Goal: Task Accomplishment & Management: Manage account settings

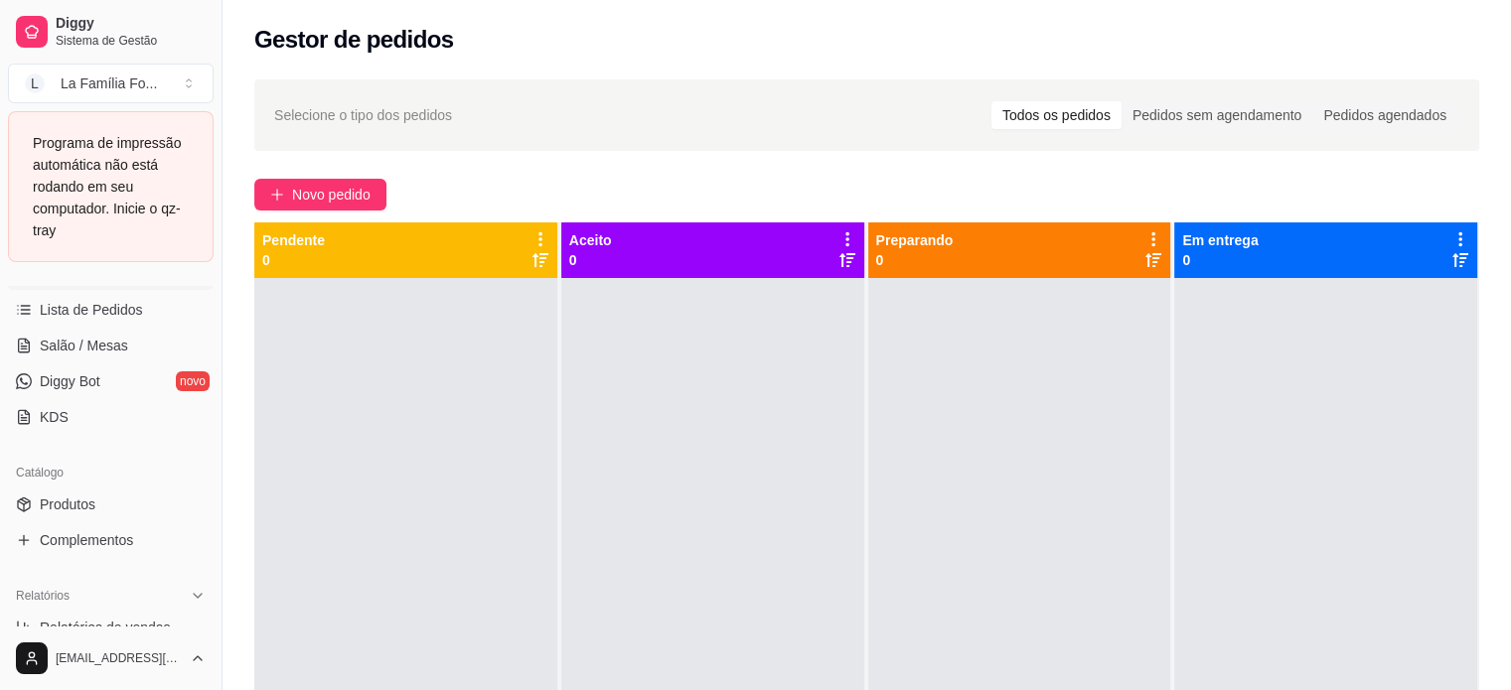
scroll to position [314, 0]
click at [155, 514] on link "Produtos" at bounding box center [111, 512] width 206 height 32
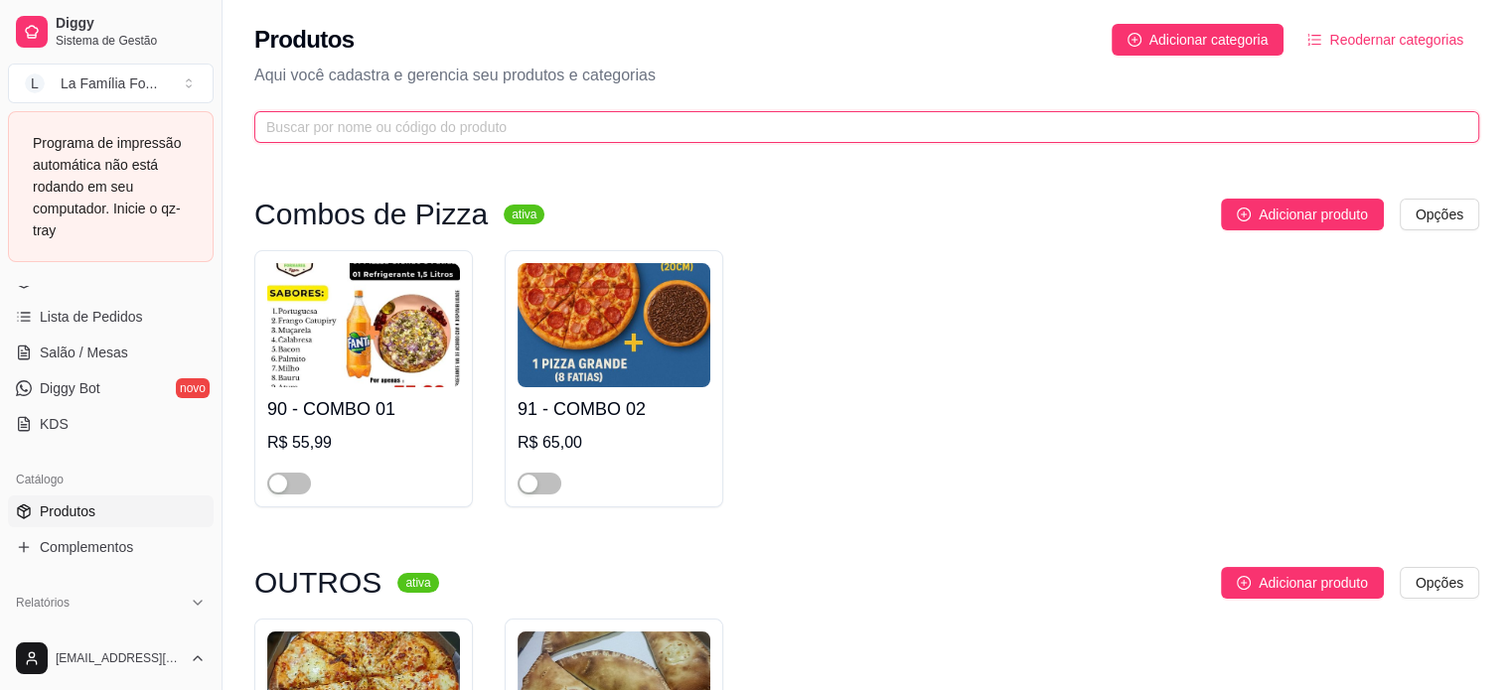
click at [497, 137] on input "text" at bounding box center [858, 127] width 1185 height 22
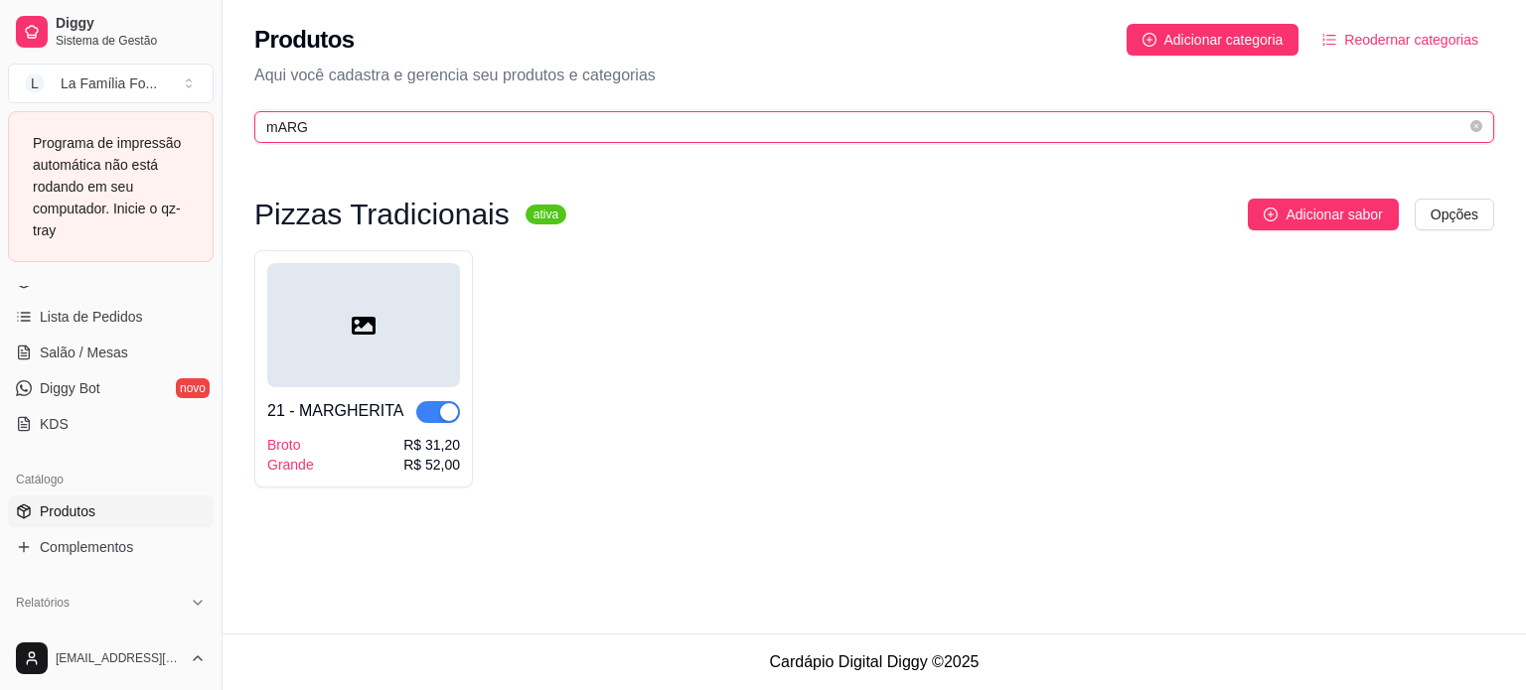
type input "mARG"
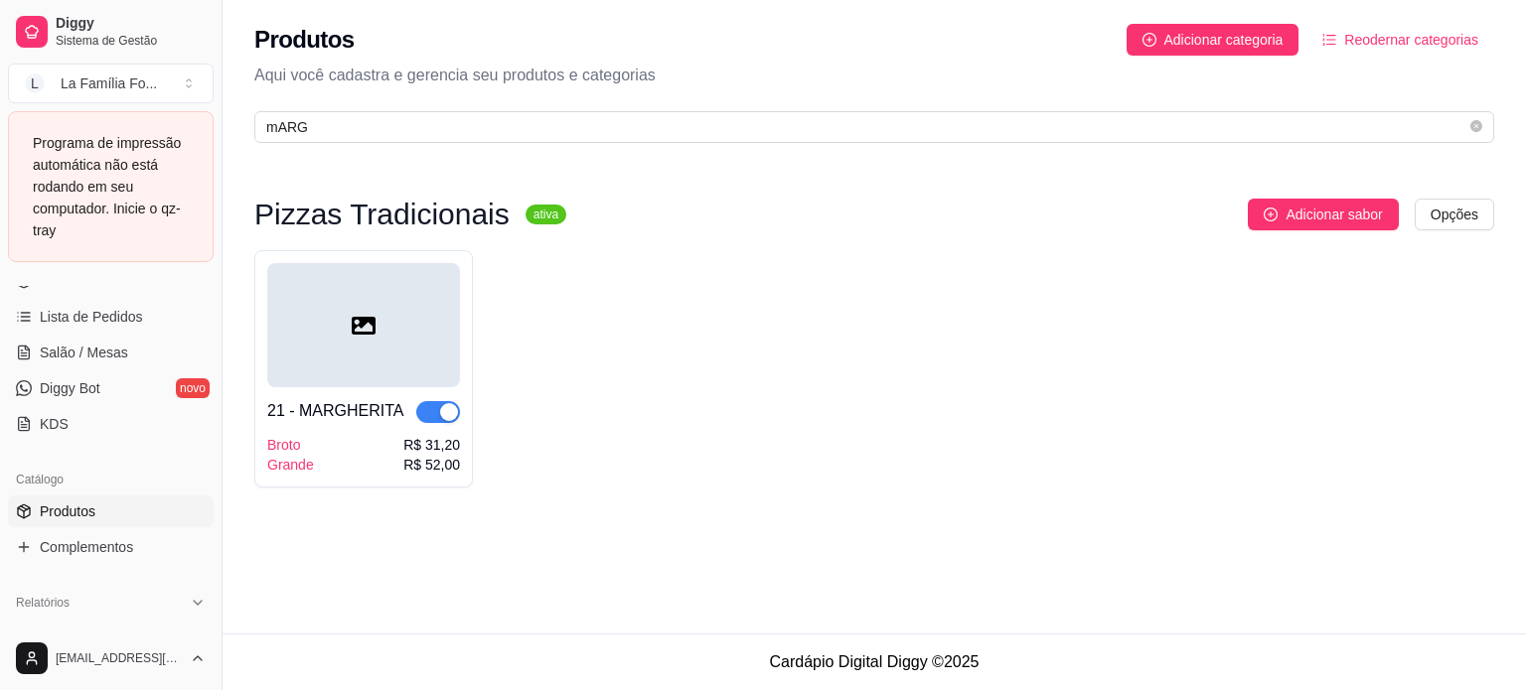
click at [433, 413] on span "button" at bounding box center [438, 412] width 44 height 22
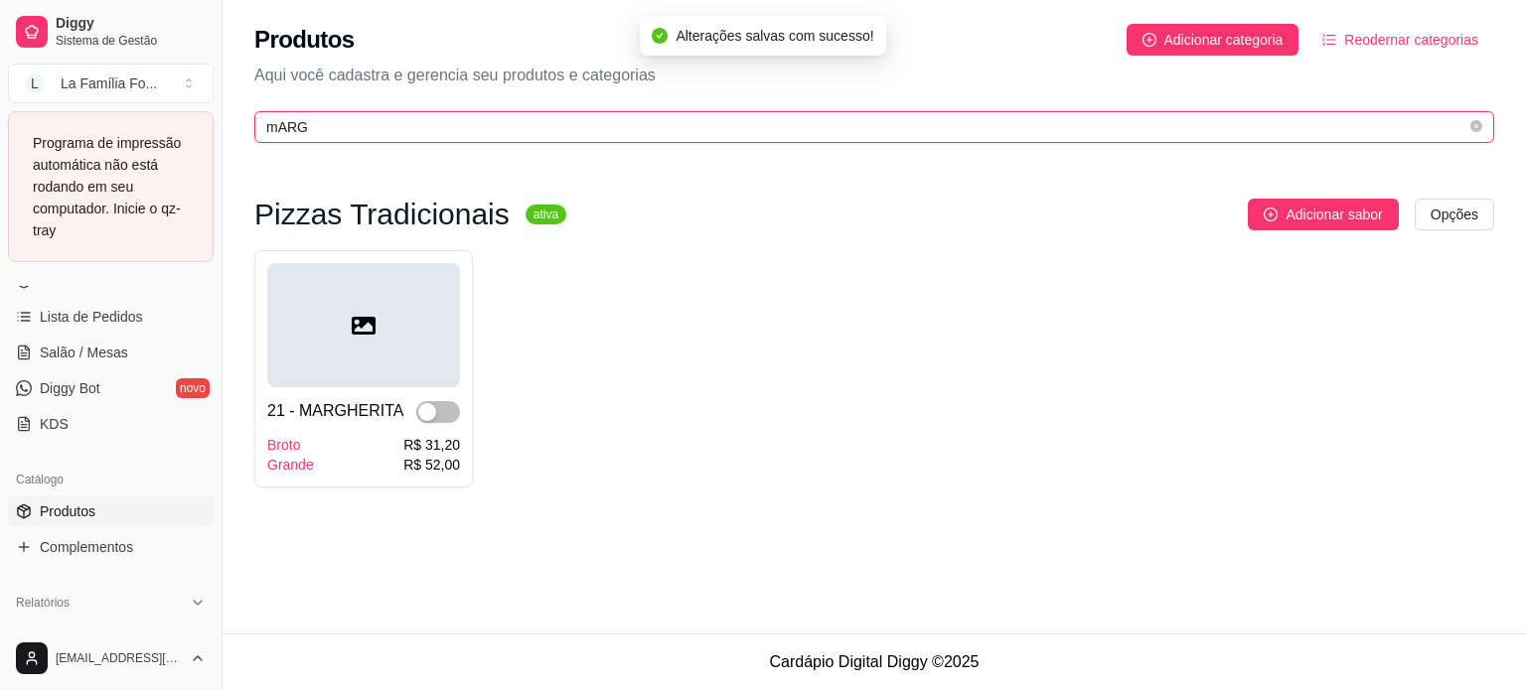
click at [338, 130] on input "mARG" at bounding box center [866, 127] width 1200 height 22
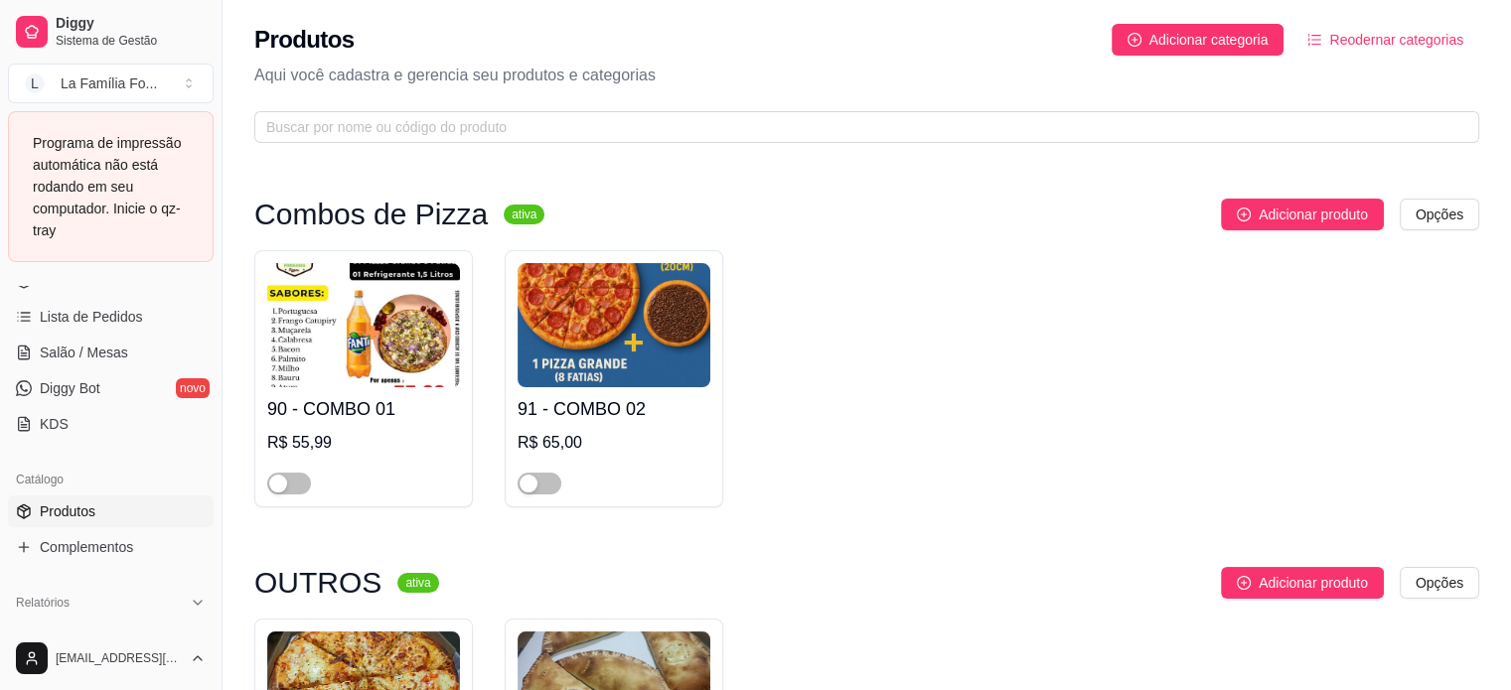
click at [106, 561] on div "Catálogo Produtos Complementos" at bounding box center [111, 513] width 222 height 115
click at [106, 551] on span "Complementos" at bounding box center [86, 547] width 93 height 20
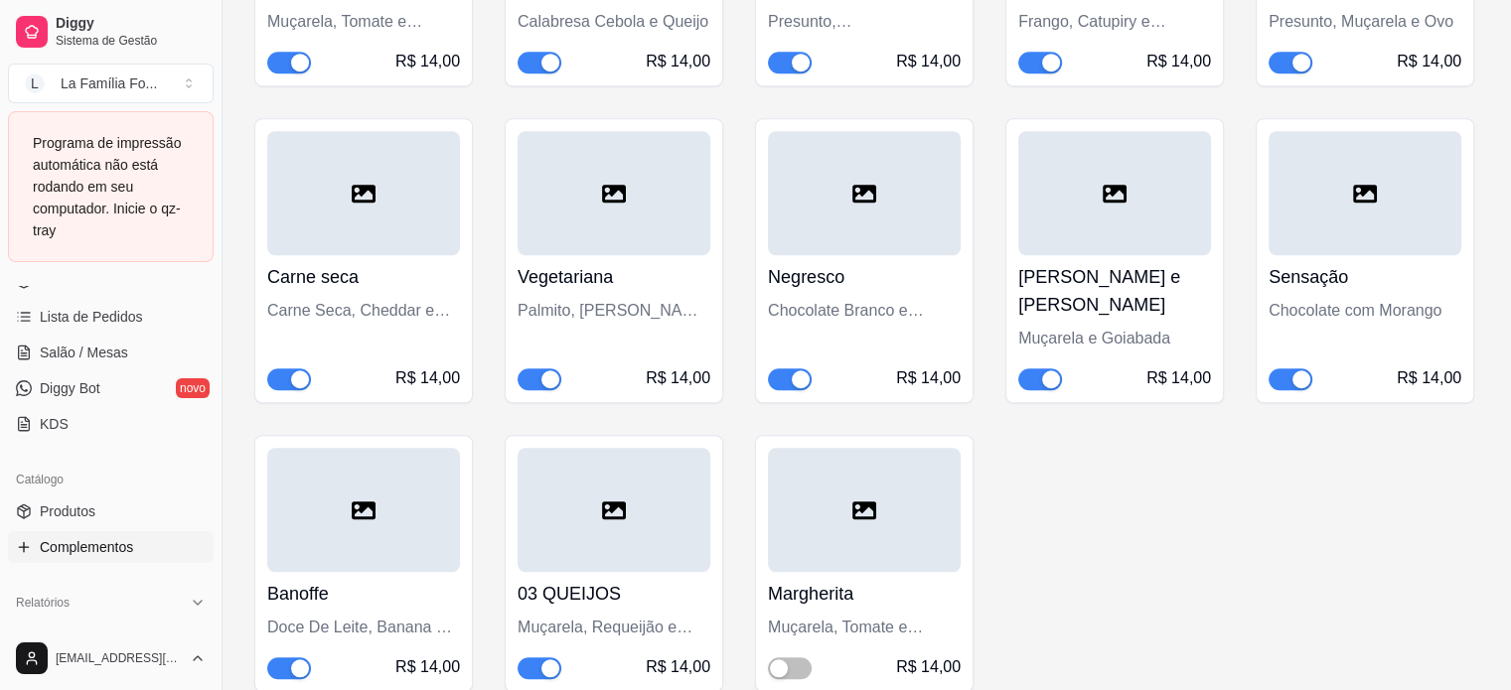
scroll to position [1427, 0]
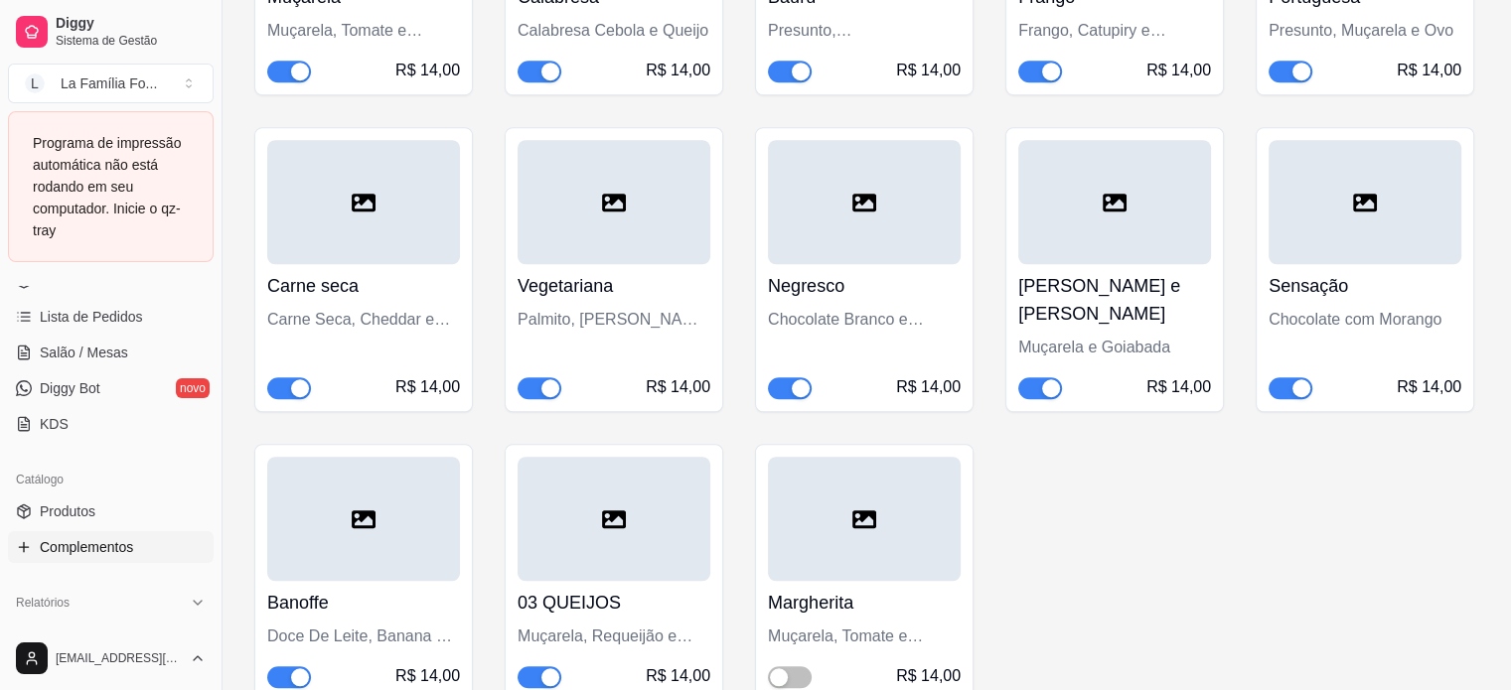
click at [1299, 379] on div "button" at bounding box center [1301, 388] width 18 height 18
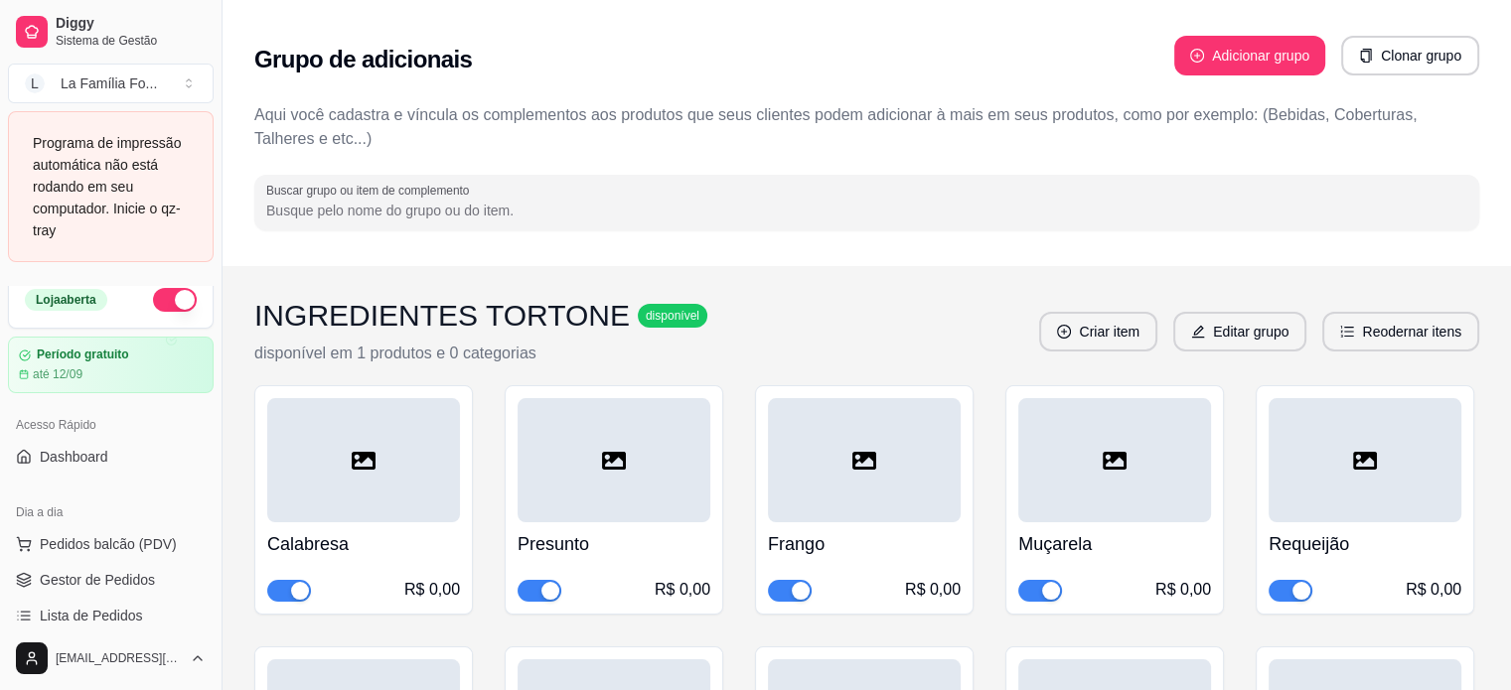
scroll to position [4, 0]
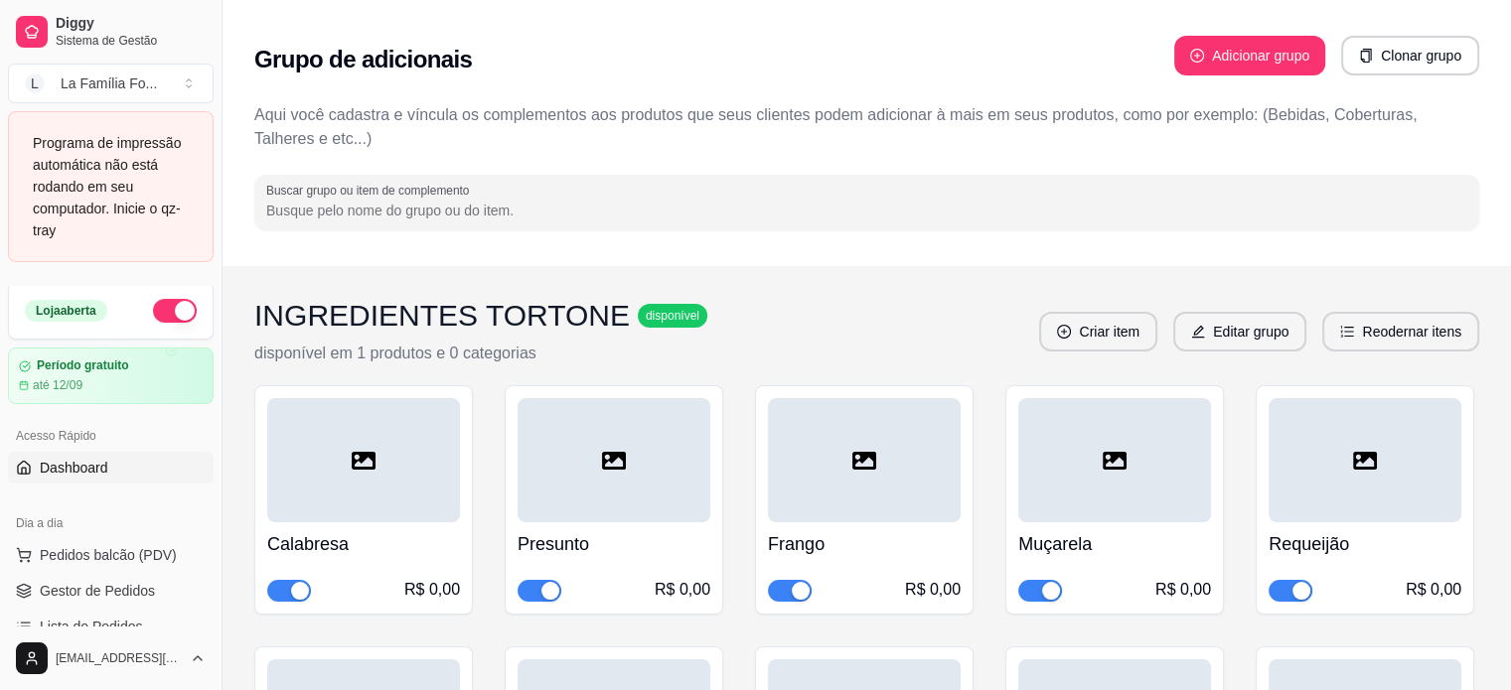
click at [119, 459] on link "Dashboard" at bounding box center [111, 468] width 206 height 32
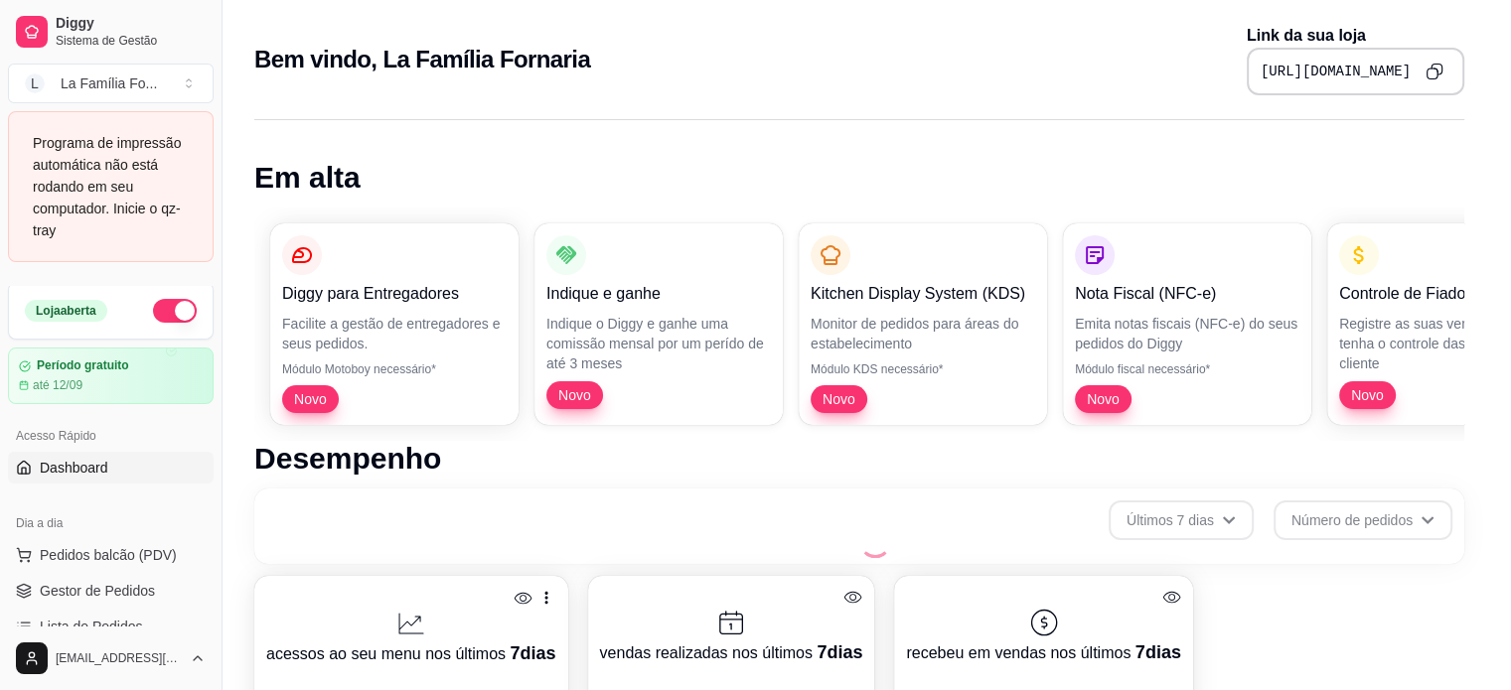
scroll to position [723, 0]
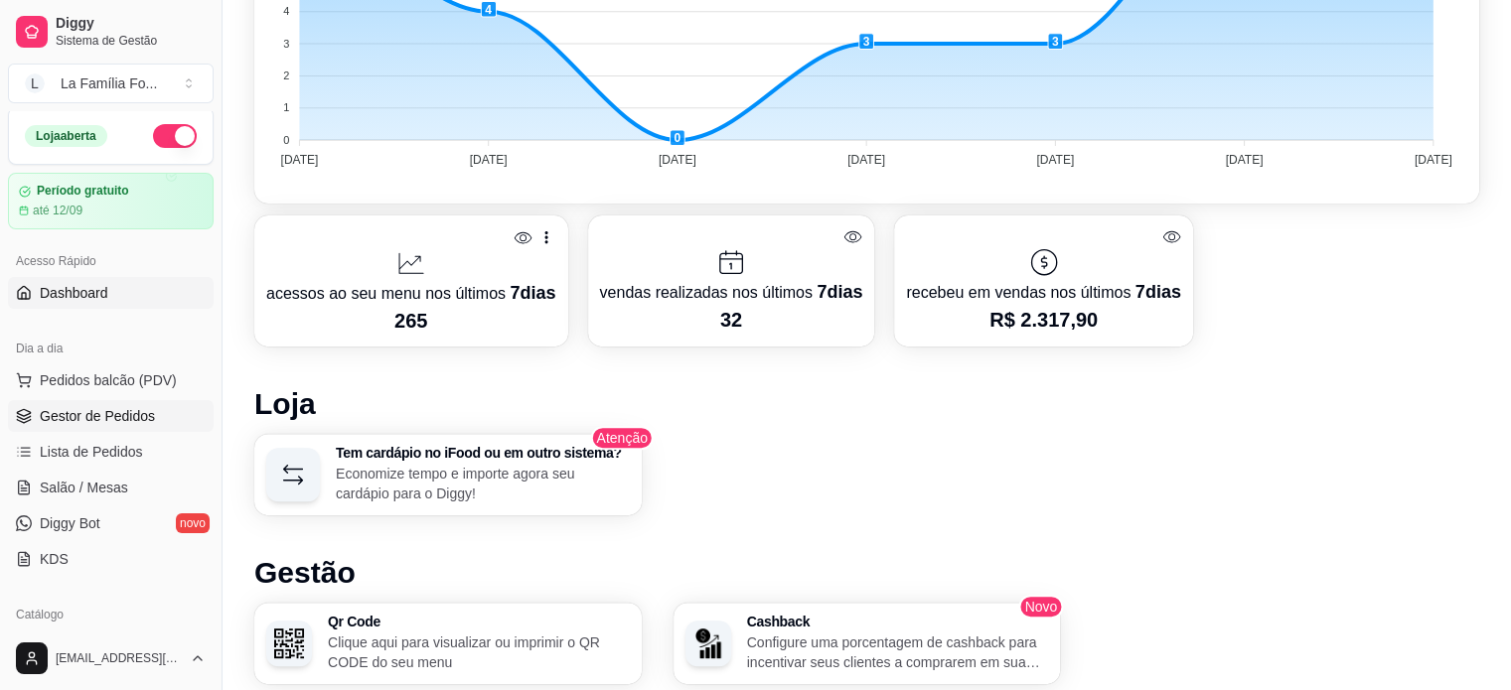
click at [117, 420] on span "Gestor de Pedidos" at bounding box center [97, 416] width 115 height 20
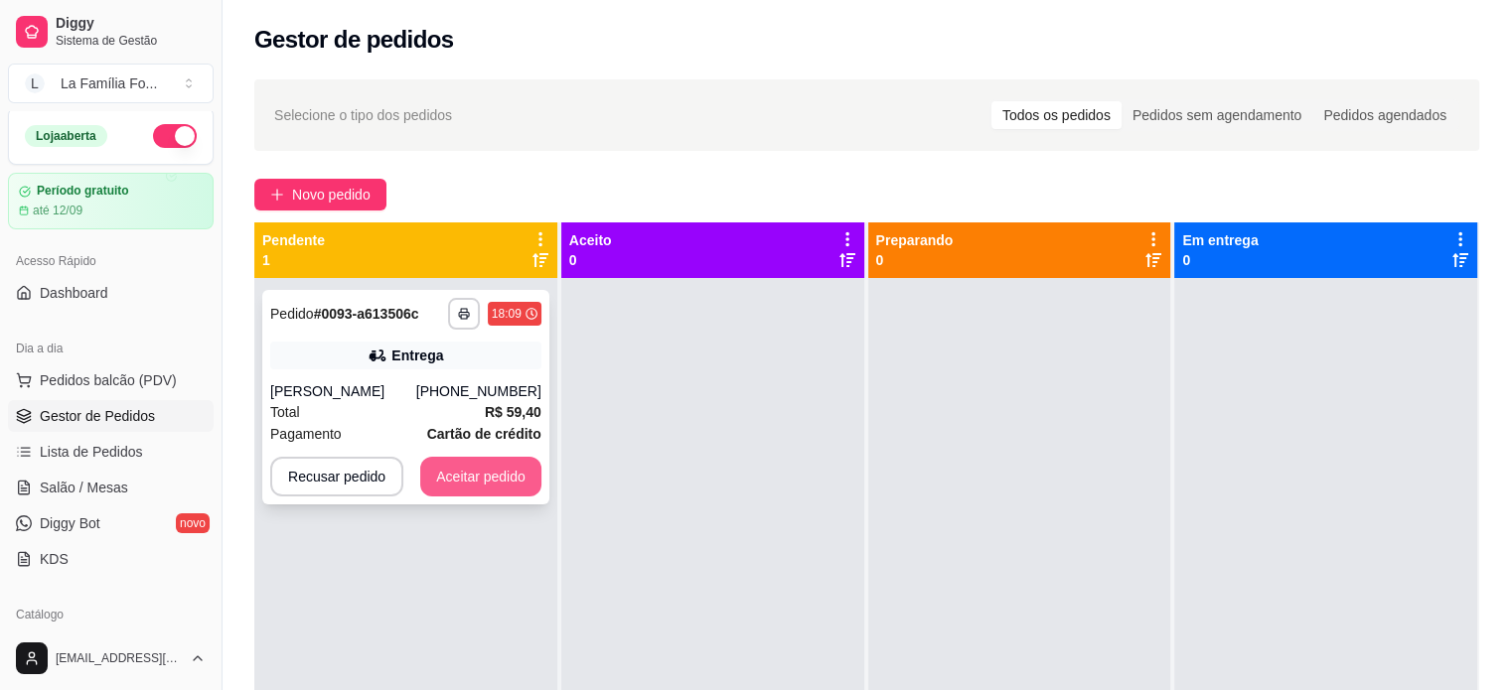
click at [476, 470] on button "Aceitar pedido" at bounding box center [480, 477] width 121 height 40
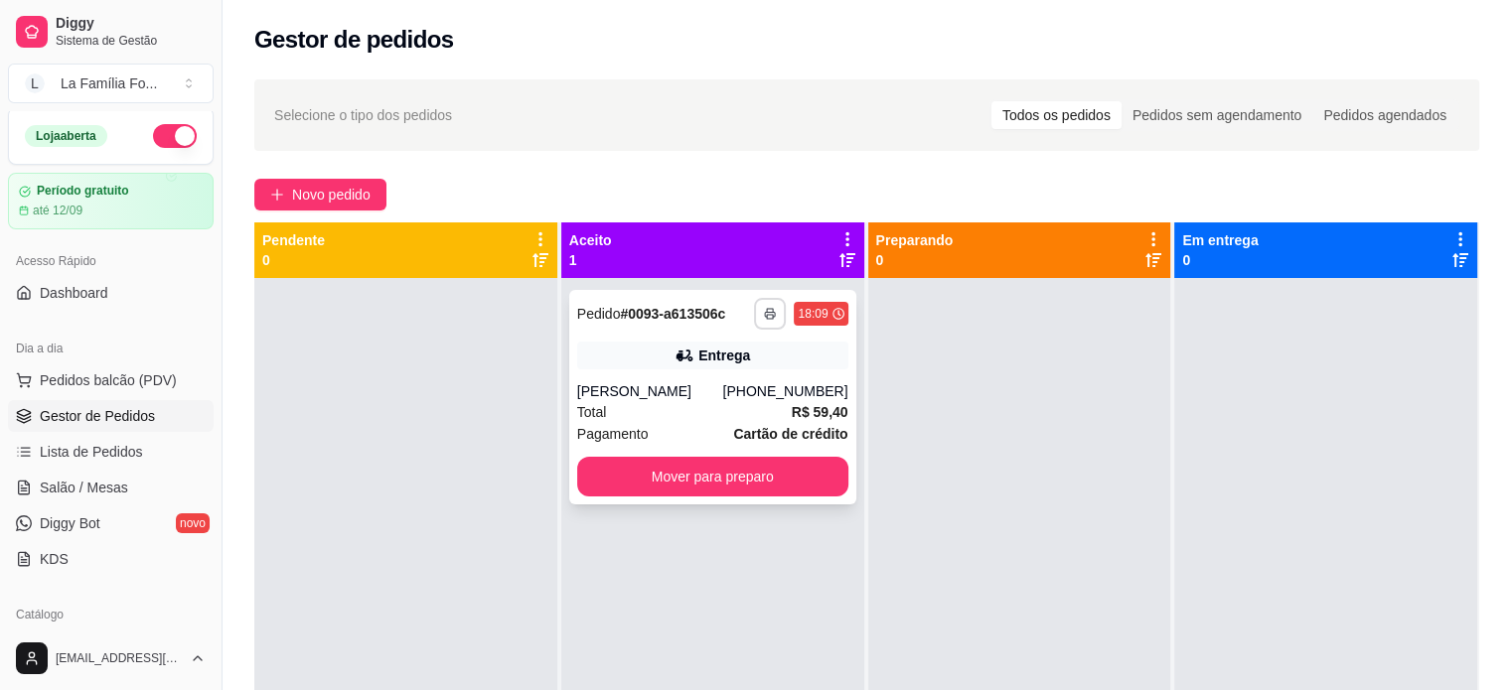
click at [767, 324] on button "button" at bounding box center [770, 314] width 32 height 32
click at [743, 390] on button "IMPRESSORA" at bounding box center [711, 384] width 144 height 32
click at [751, 404] on div "Total R$ 59,40" at bounding box center [712, 412] width 271 height 22
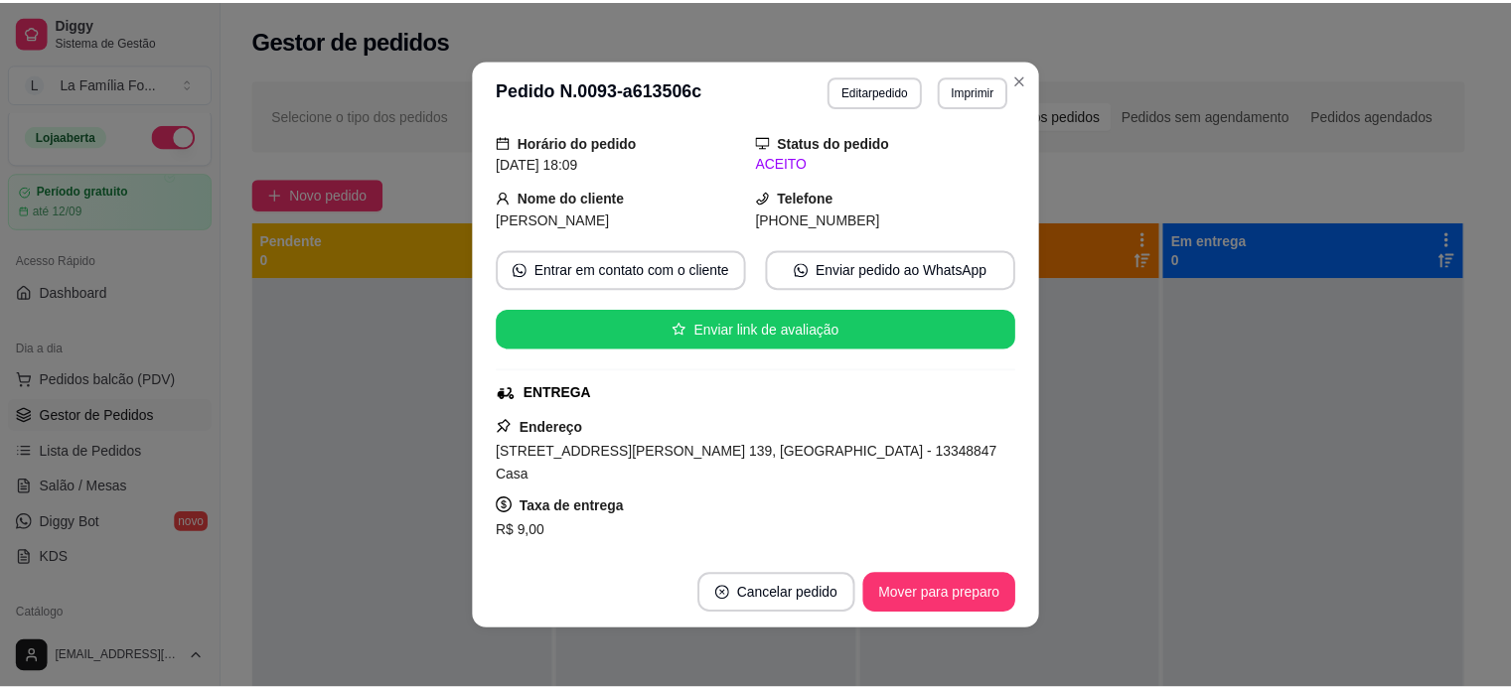
scroll to position [79, 0]
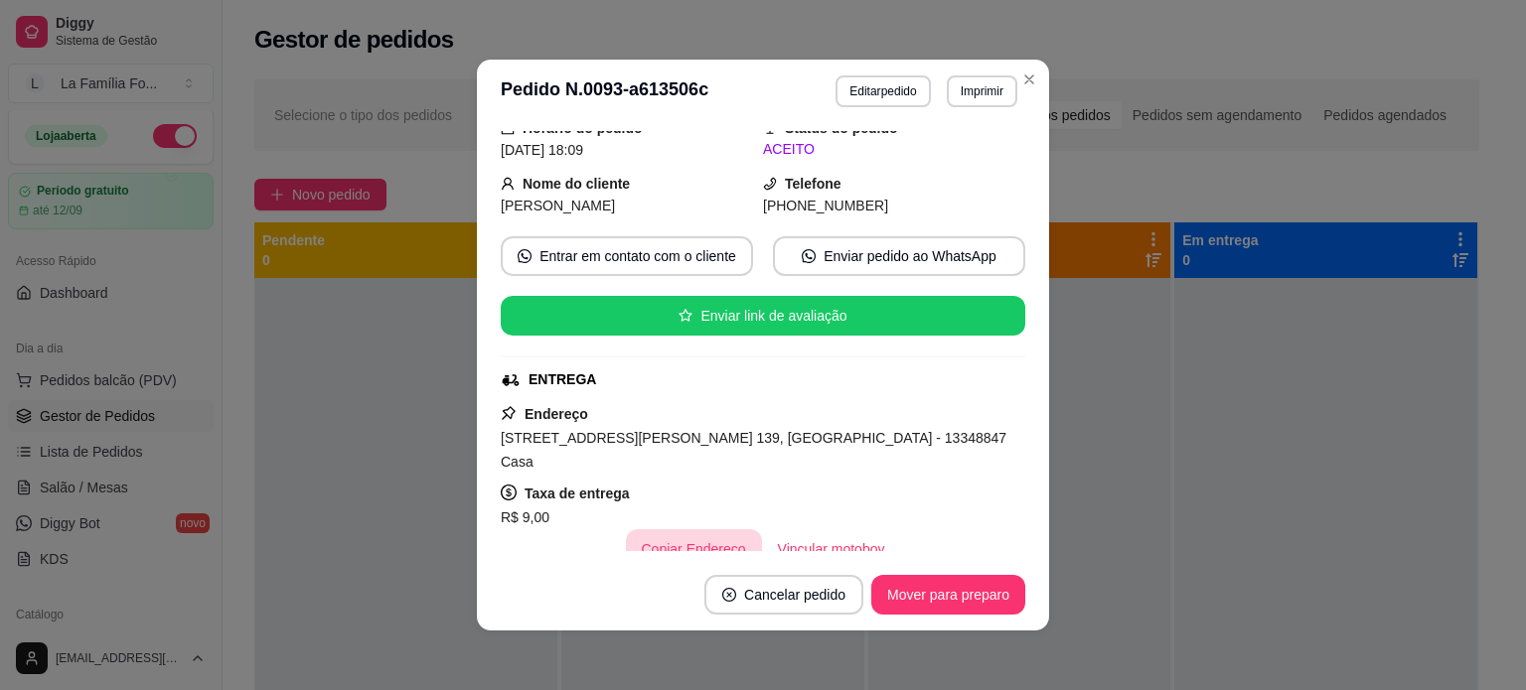
click at [717, 529] on button "Copiar Endereço" at bounding box center [694, 549] width 136 height 40
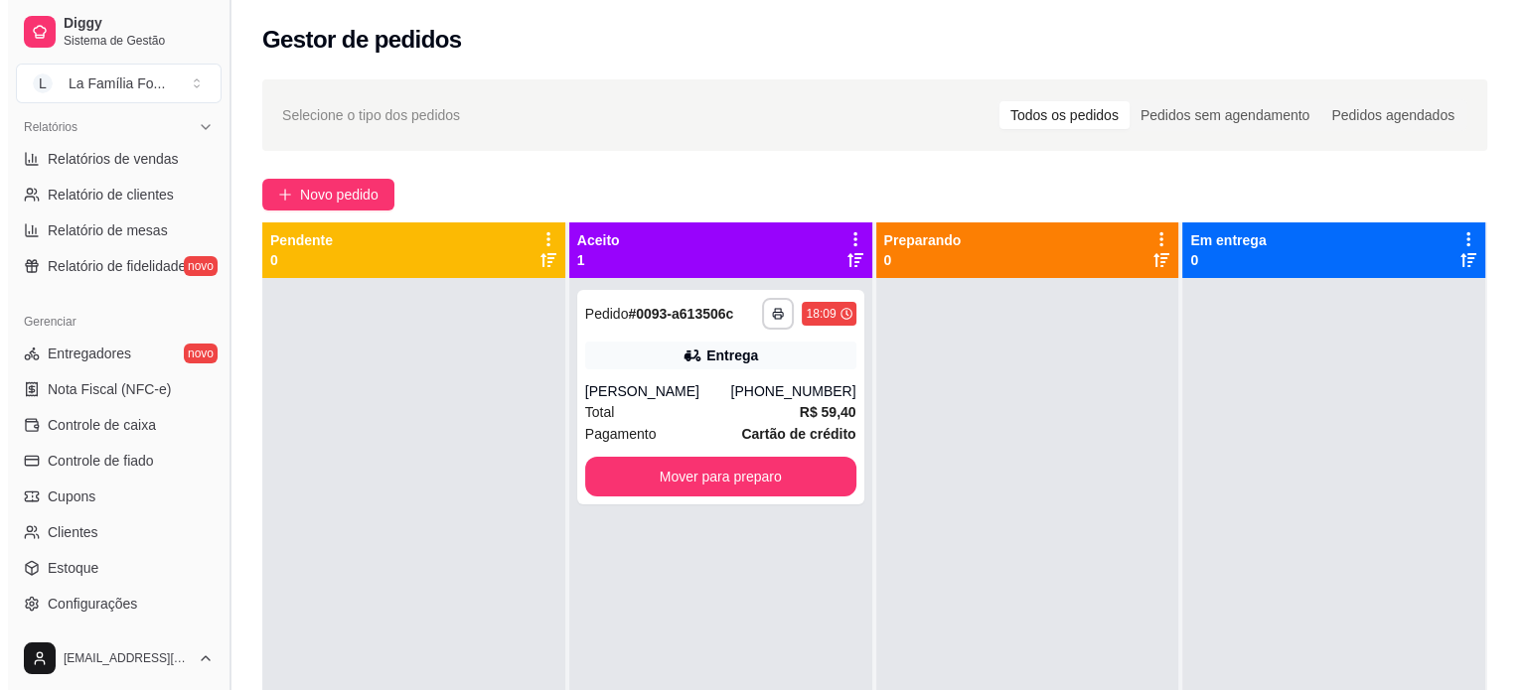
scroll to position [617, 0]
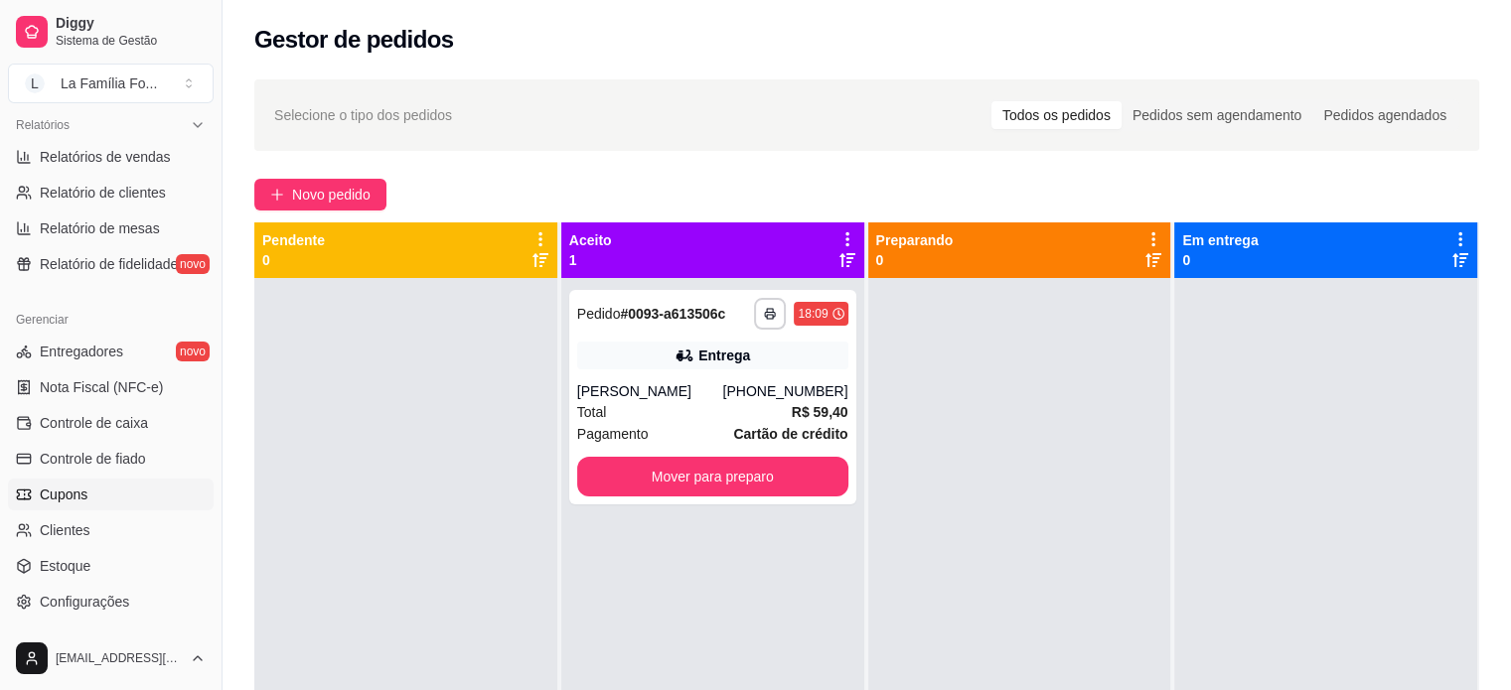
click at [136, 487] on link "Cupons" at bounding box center [111, 495] width 206 height 32
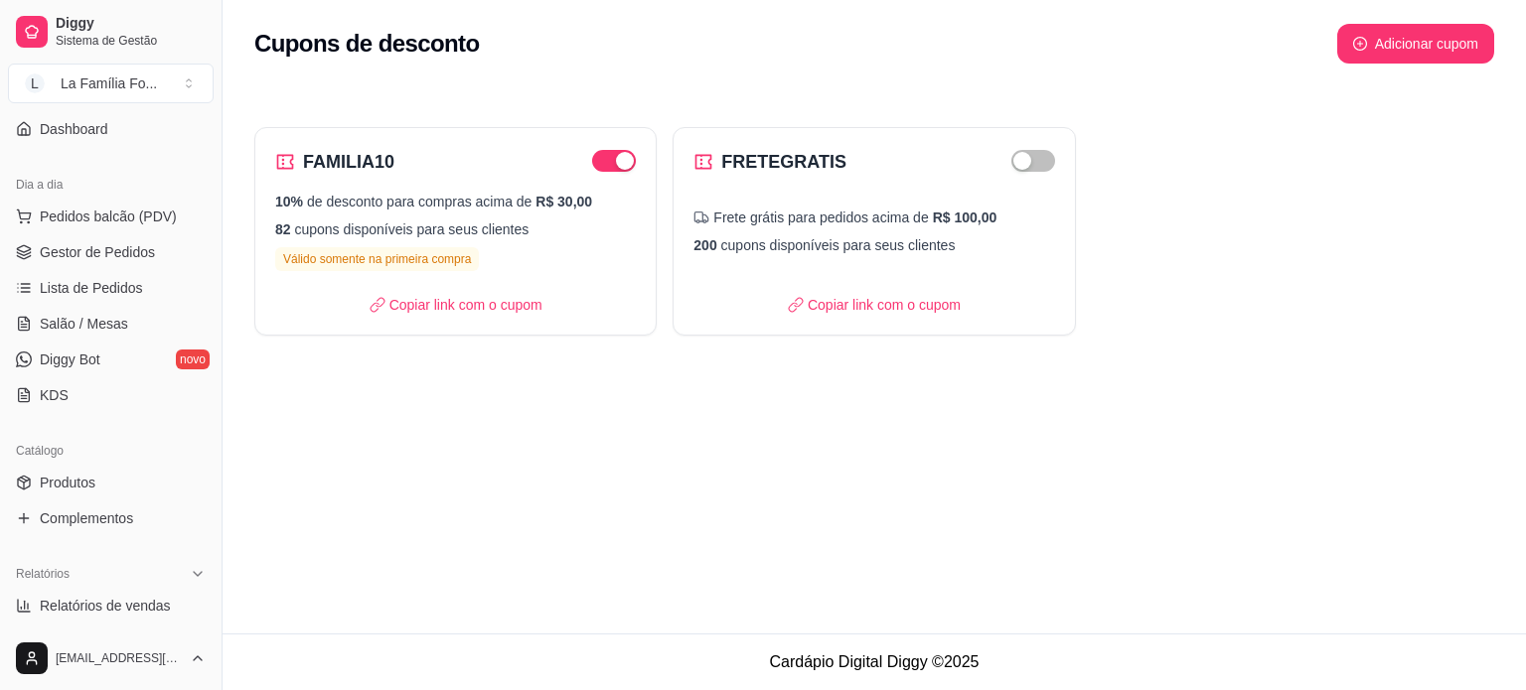
scroll to position [129, 0]
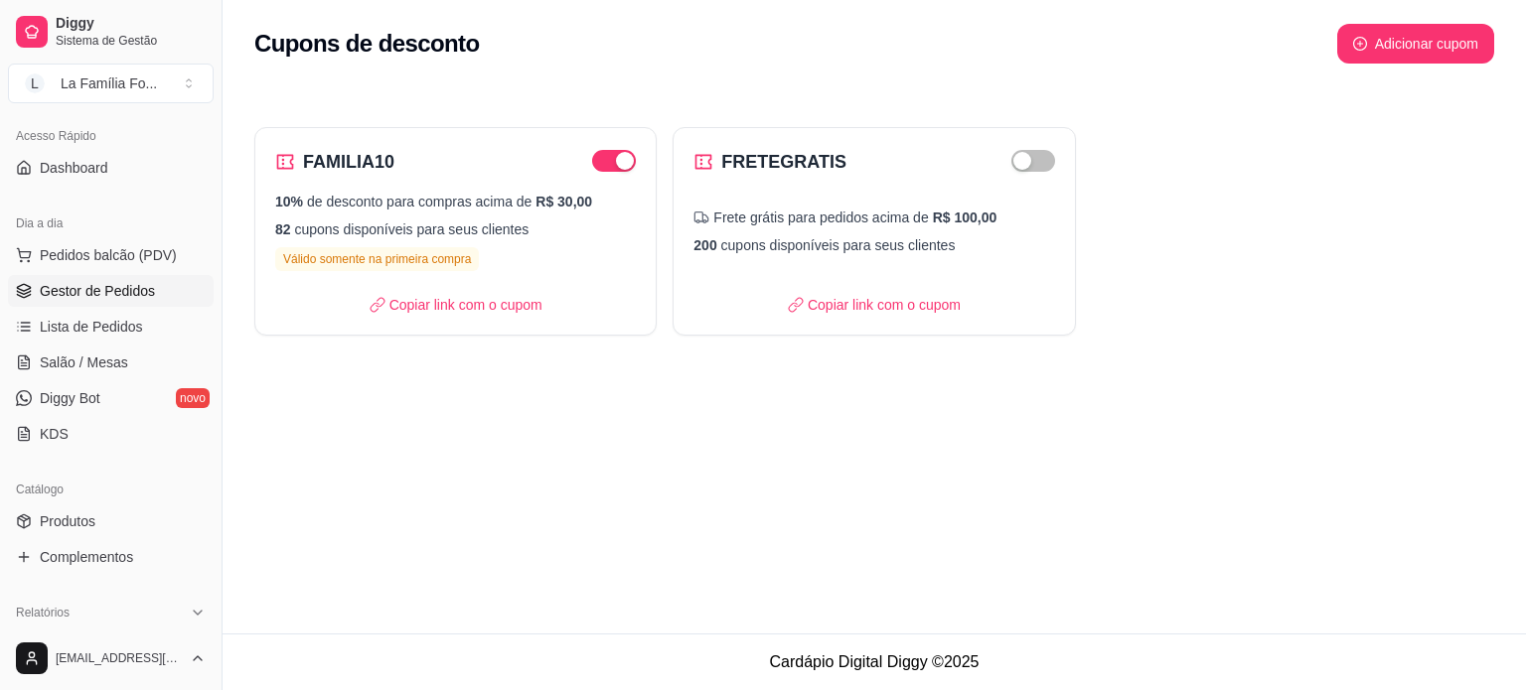
click at [128, 282] on span "Gestor de Pedidos" at bounding box center [97, 291] width 115 height 20
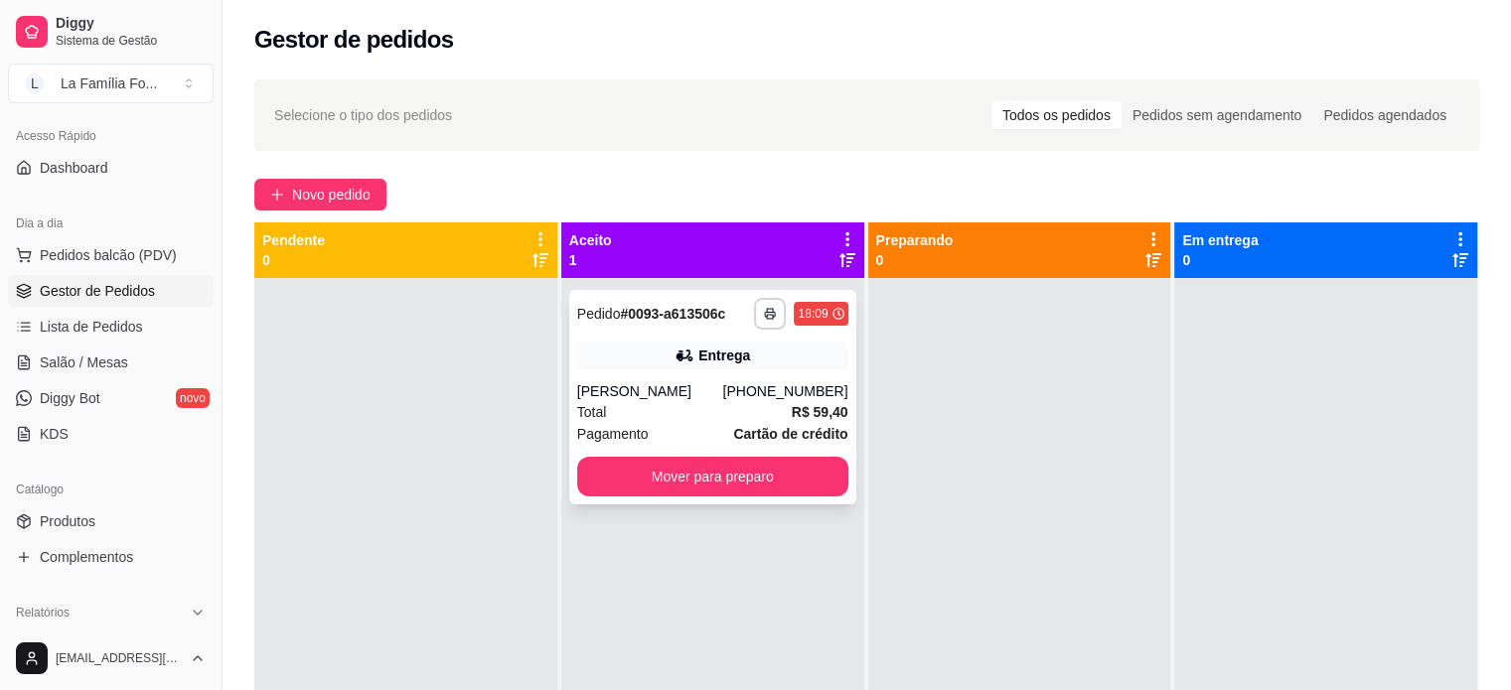
click at [791, 384] on div "[PHONE_NUMBER]" at bounding box center [784, 391] width 125 height 20
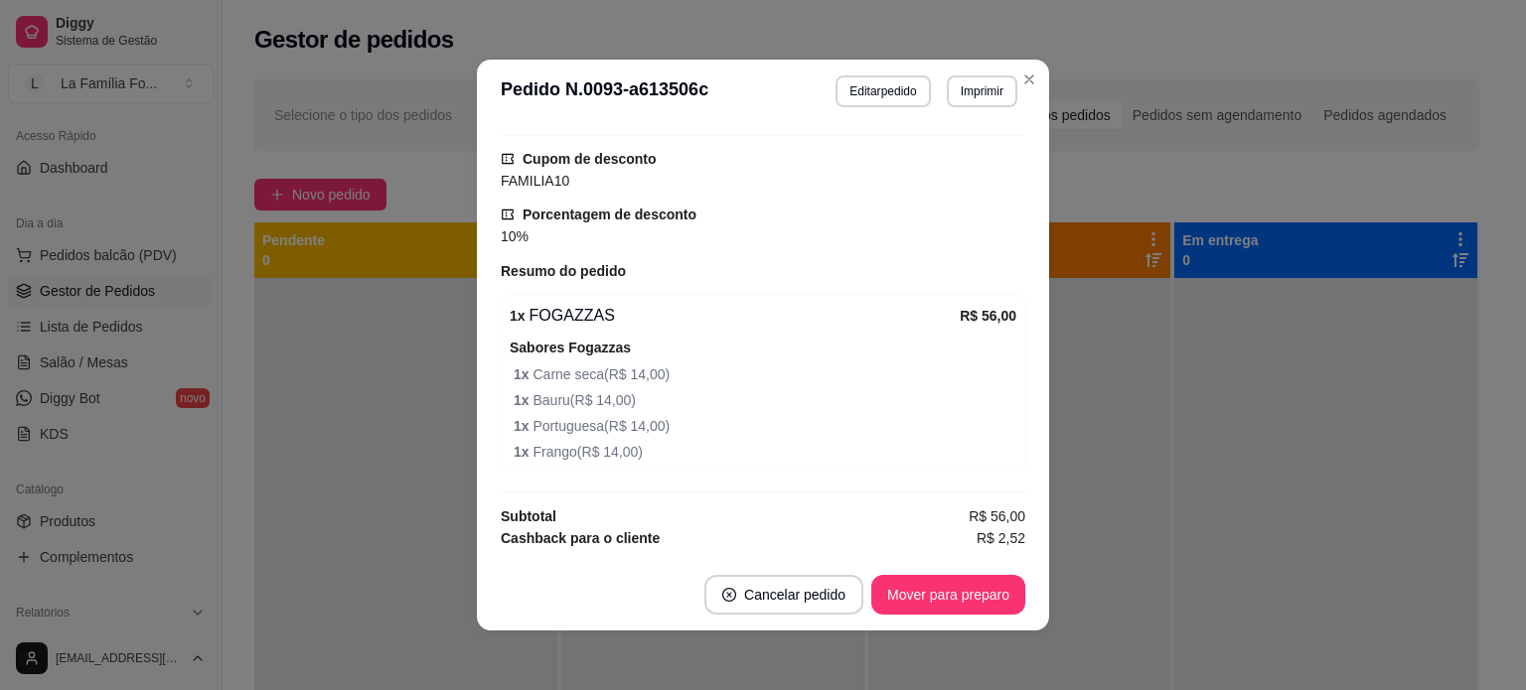
scroll to position [639, 0]
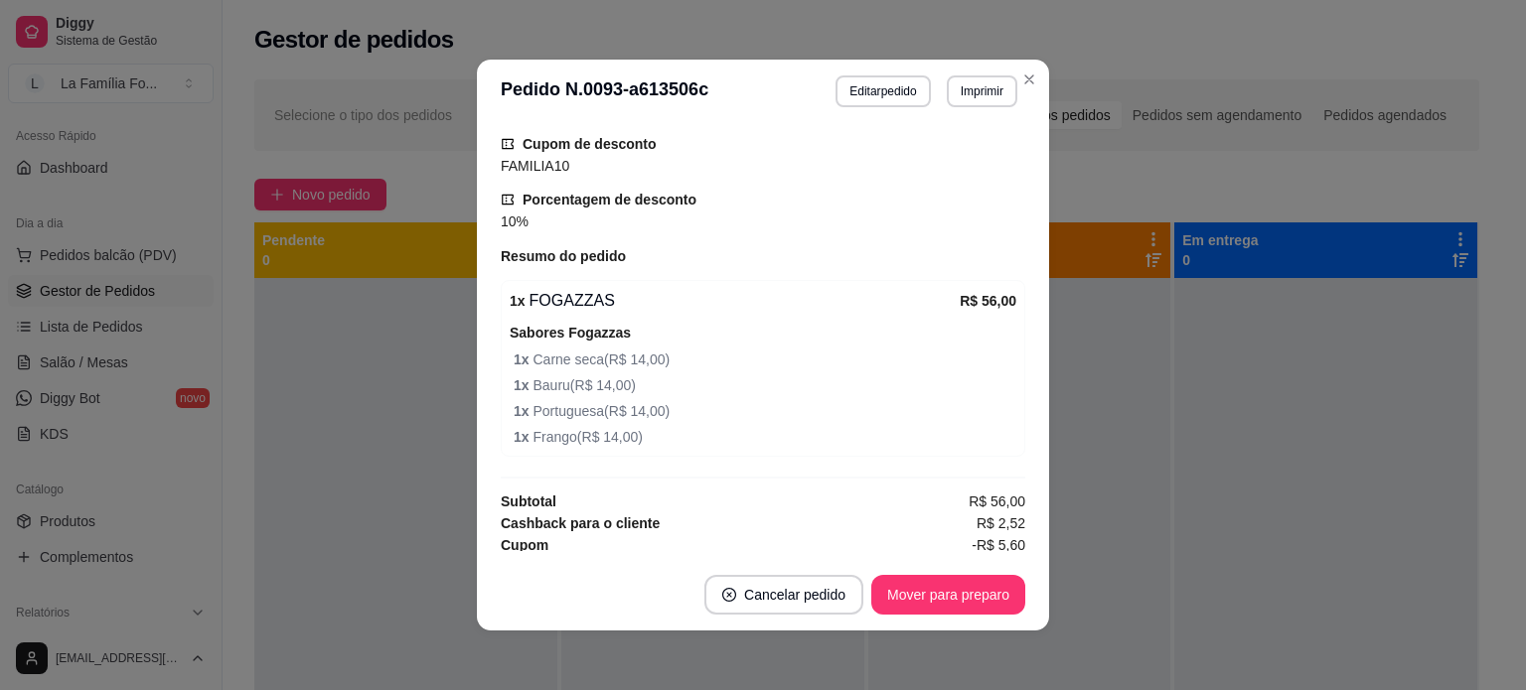
click at [966, 432] on div "feito há 3 minutos Horário do pedido [DATE] 18:09 Status do pedido ACEITO Nome …" at bounding box center [763, 341] width 525 height 420
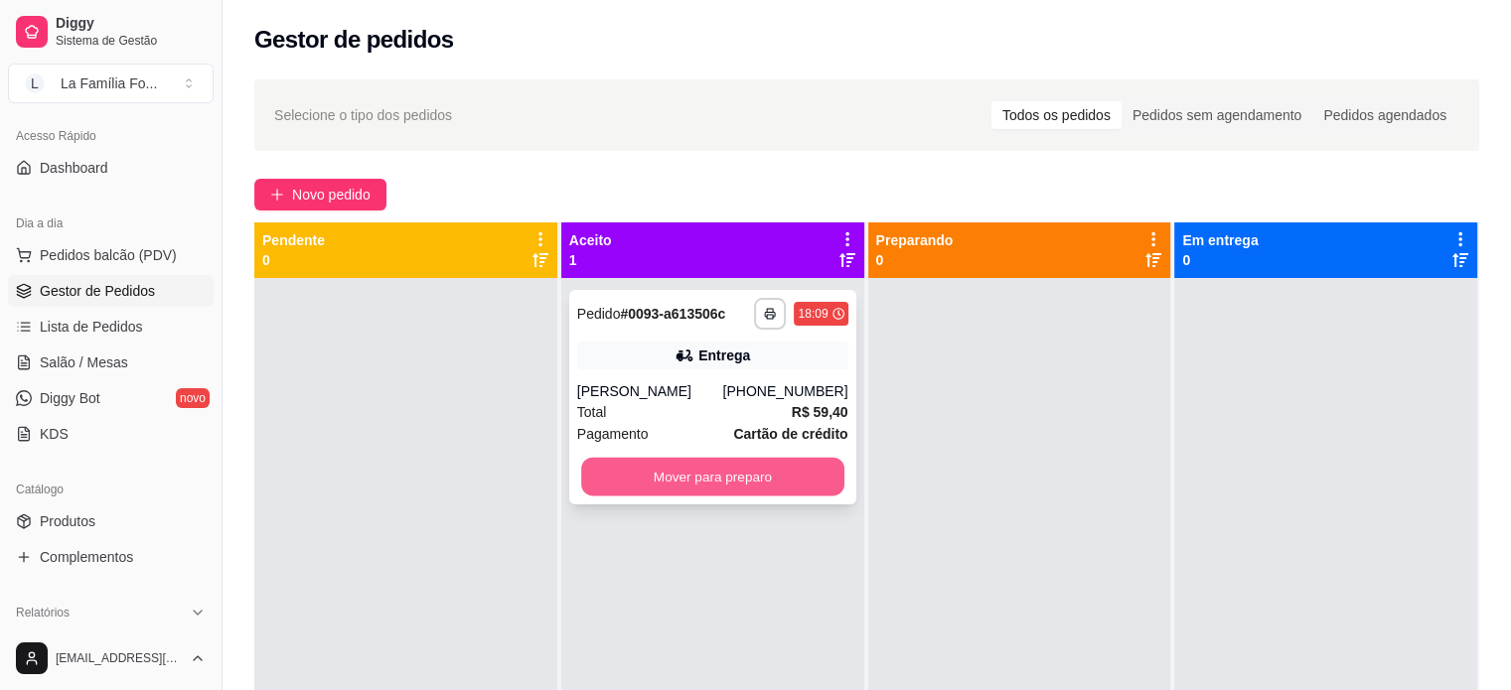
click at [632, 466] on button "Mover para preparo" at bounding box center [712, 477] width 263 height 39
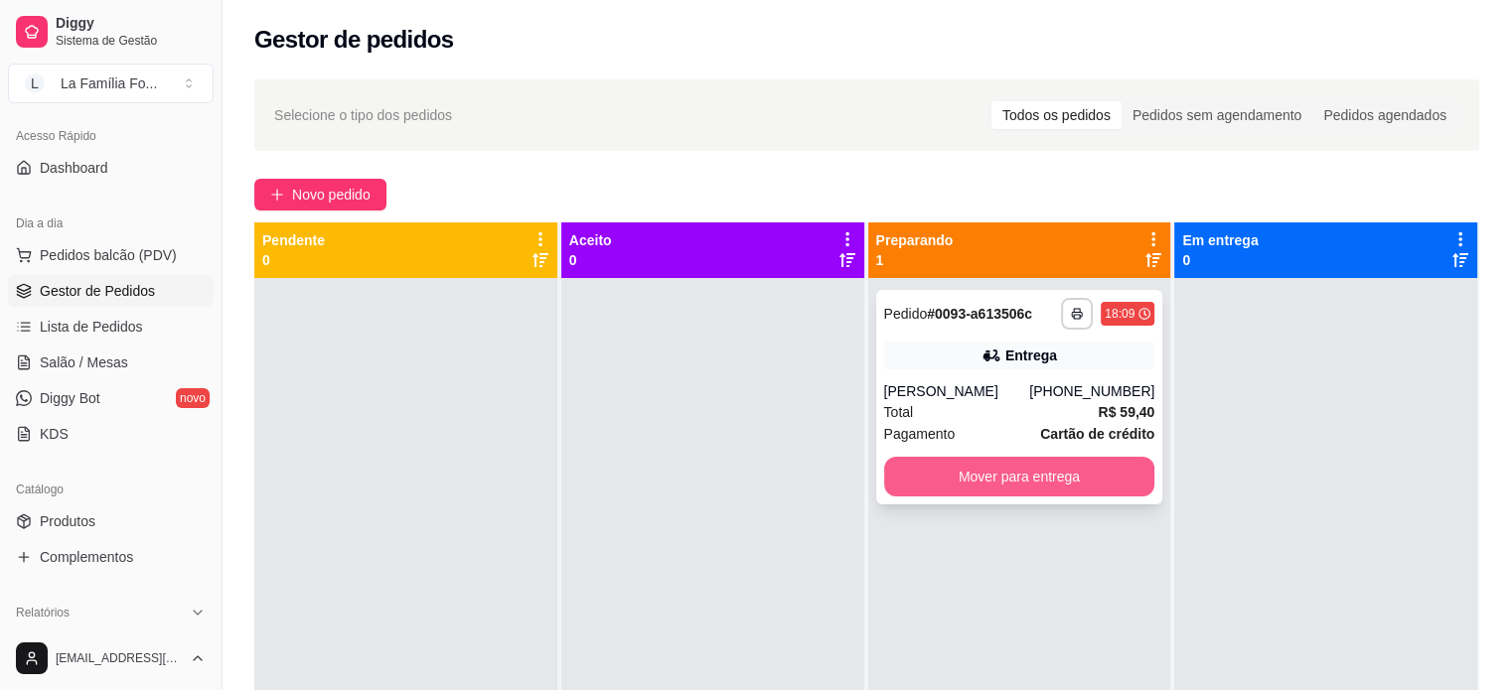
click at [953, 486] on button "Mover para entrega" at bounding box center [1019, 477] width 271 height 40
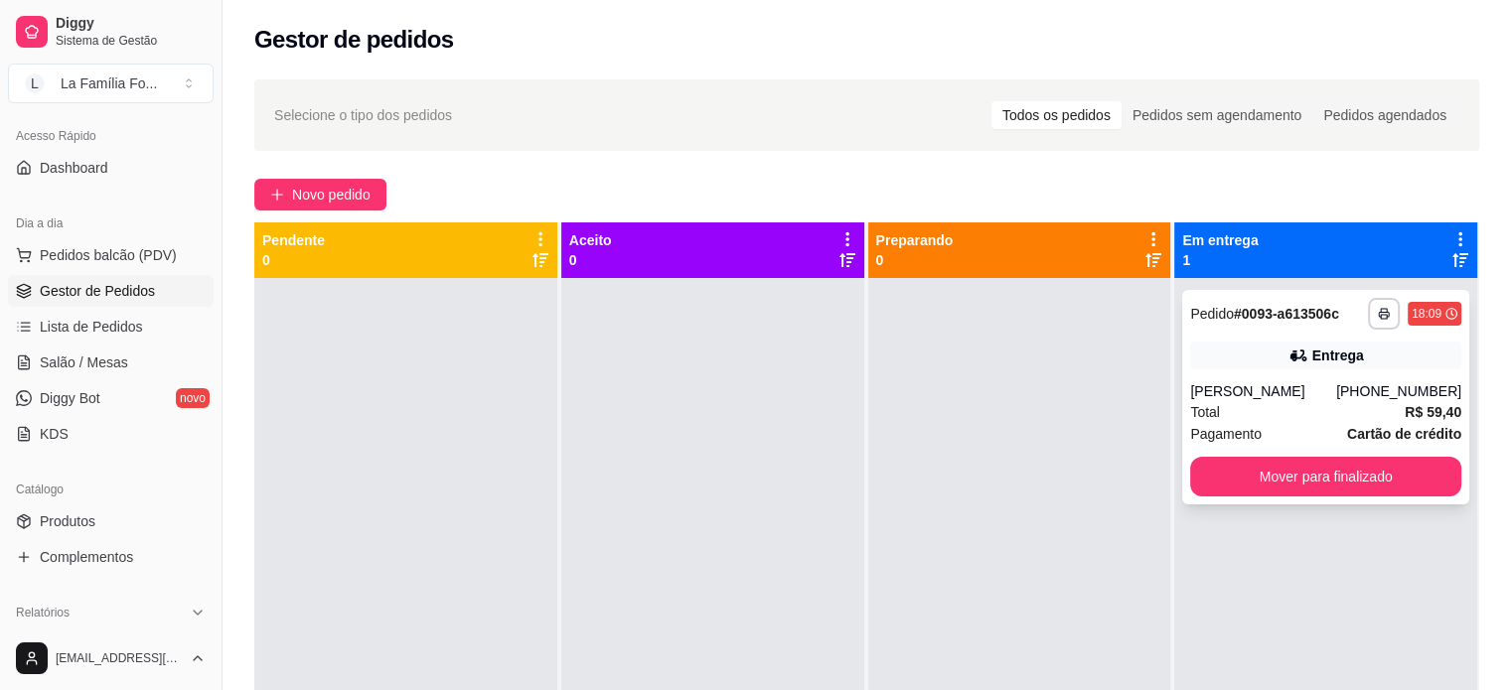
click at [1235, 404] on div "Total R$ 59,40" at bounding box center [1325, 412] width 271 height 22
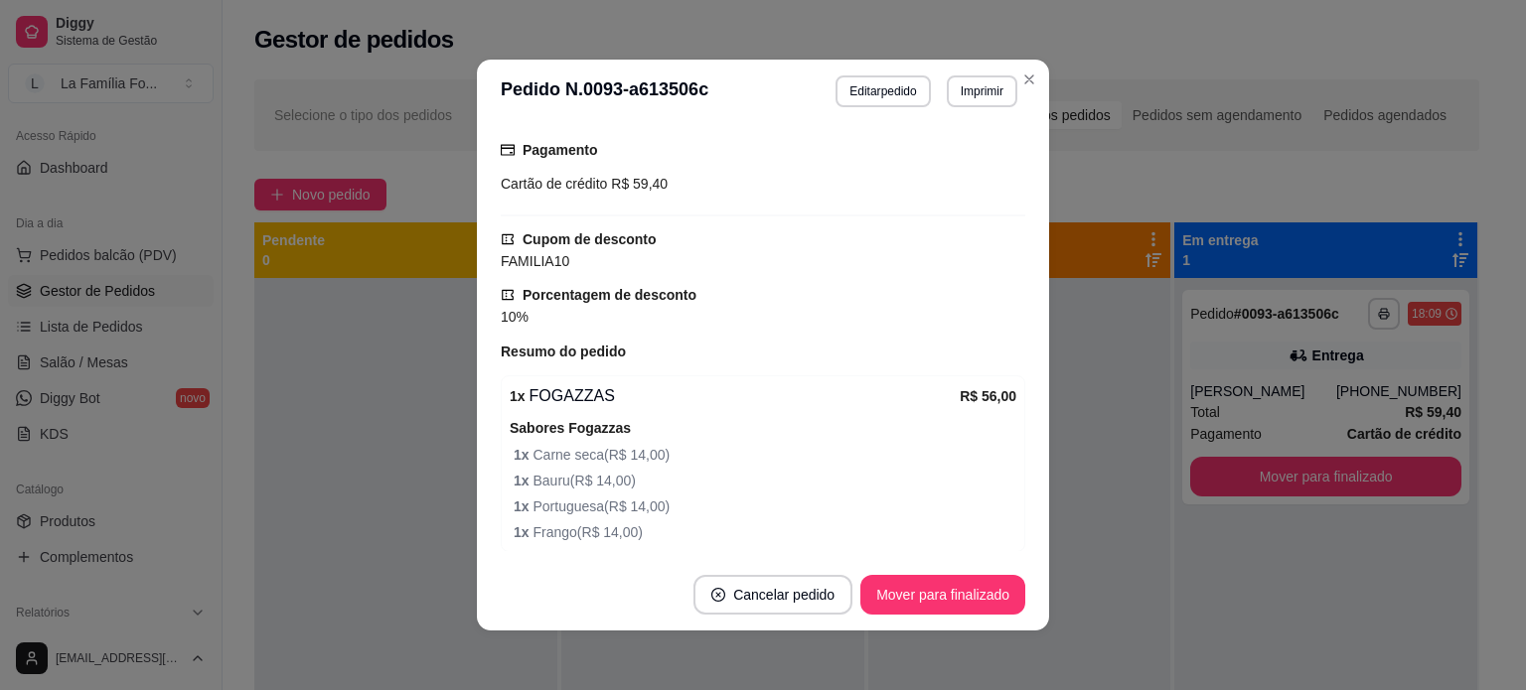
scroll to position [556, 0]
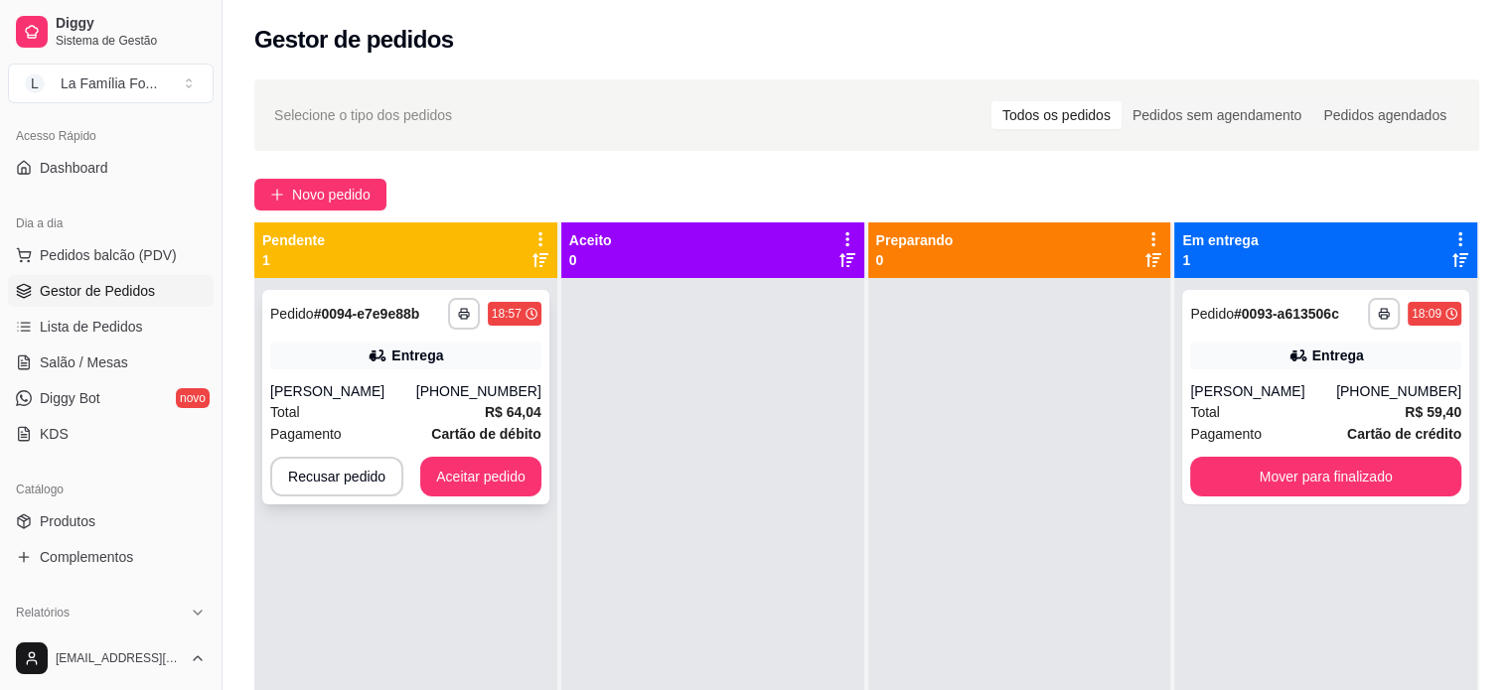
click at [355, 444] on div "Pagamento Cartão de débito" at bounding box center [405, 434] width 271 height 22
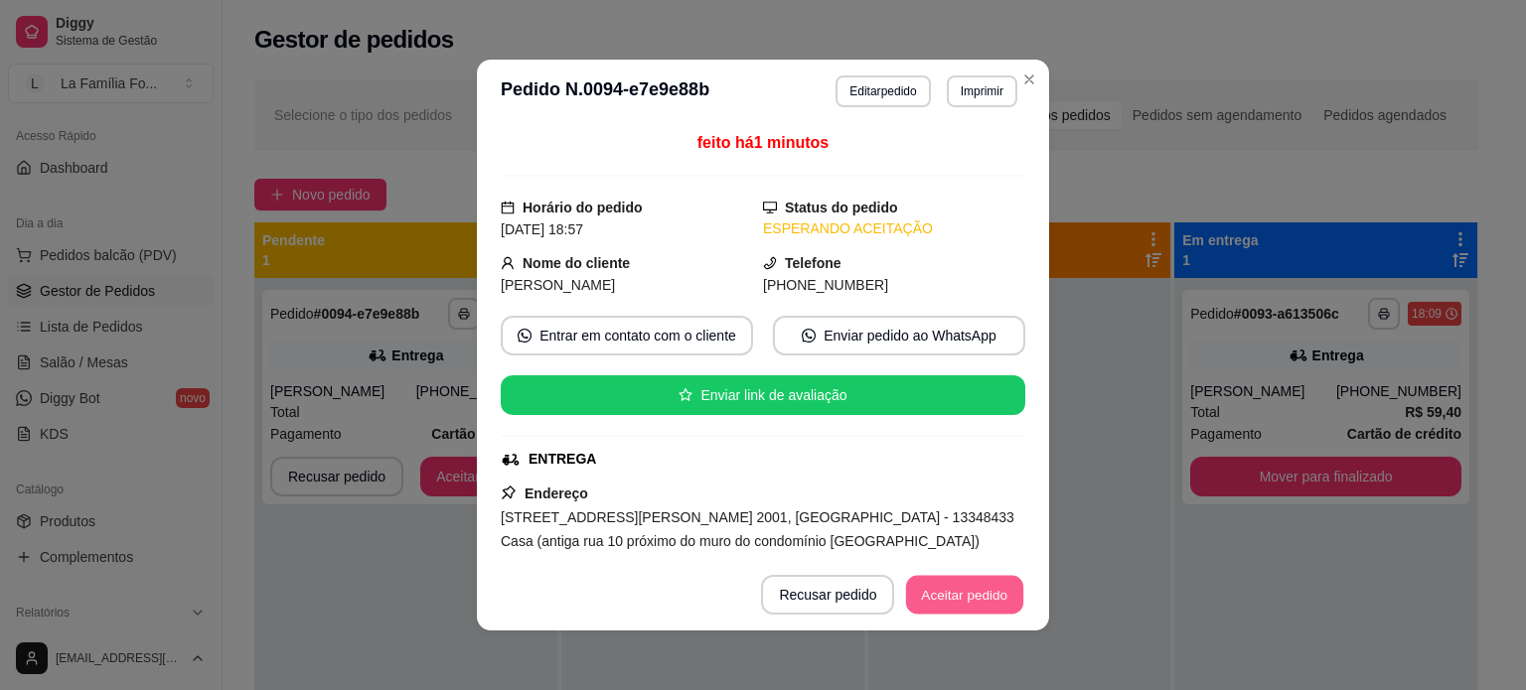
click at [962, 591] on button "Aceitar pedido" at bounding box center [964, 595] width 117 height 39
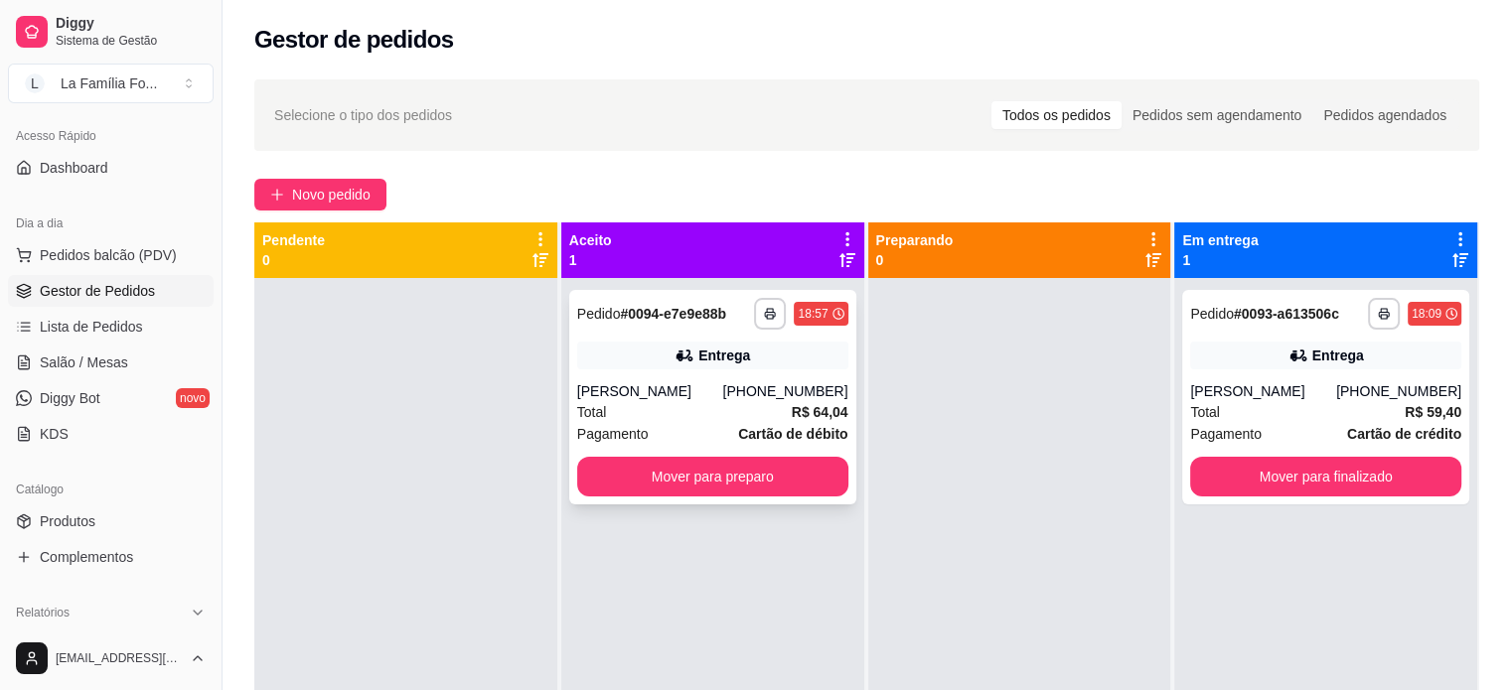
click at [748, 392] on div "[PHONE_NUMBER]" at bounding box center [784, 391] width 125 height 20
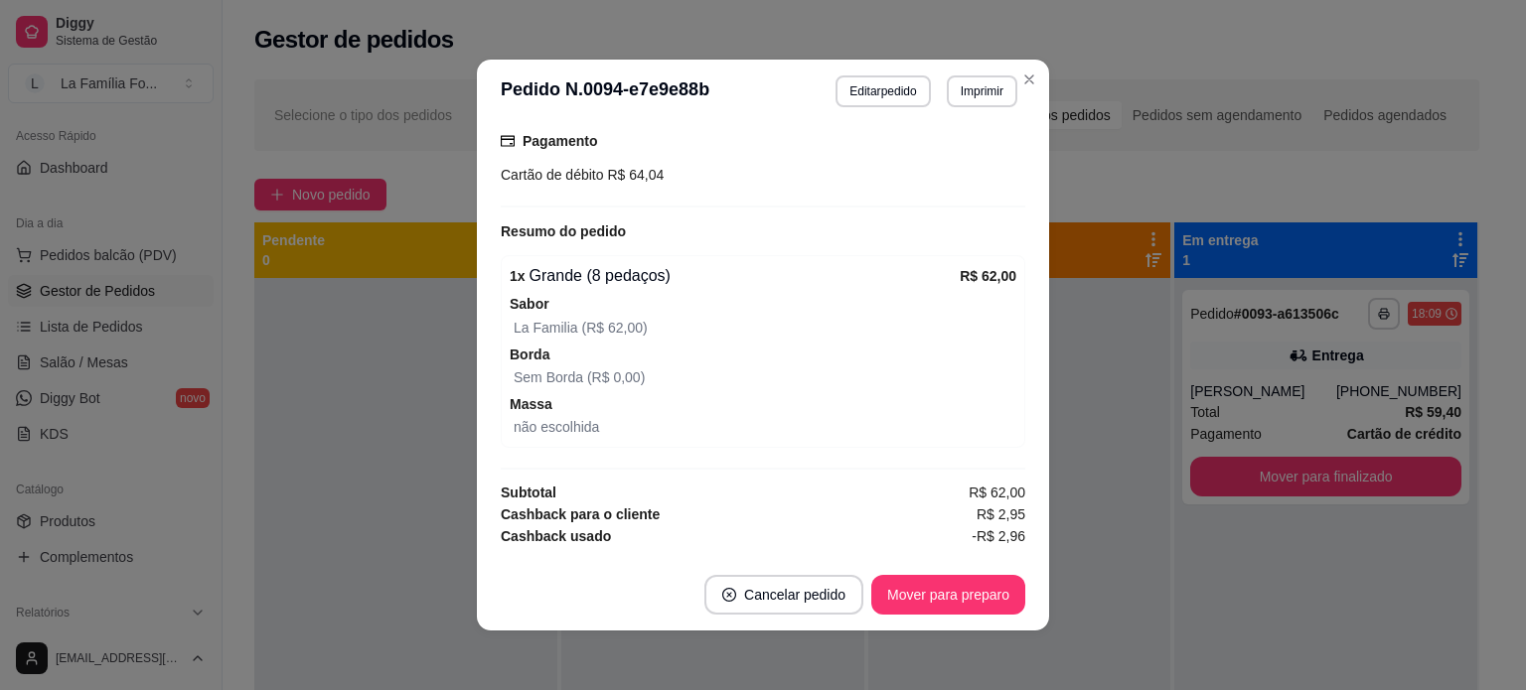
scroll to position [567, 0]
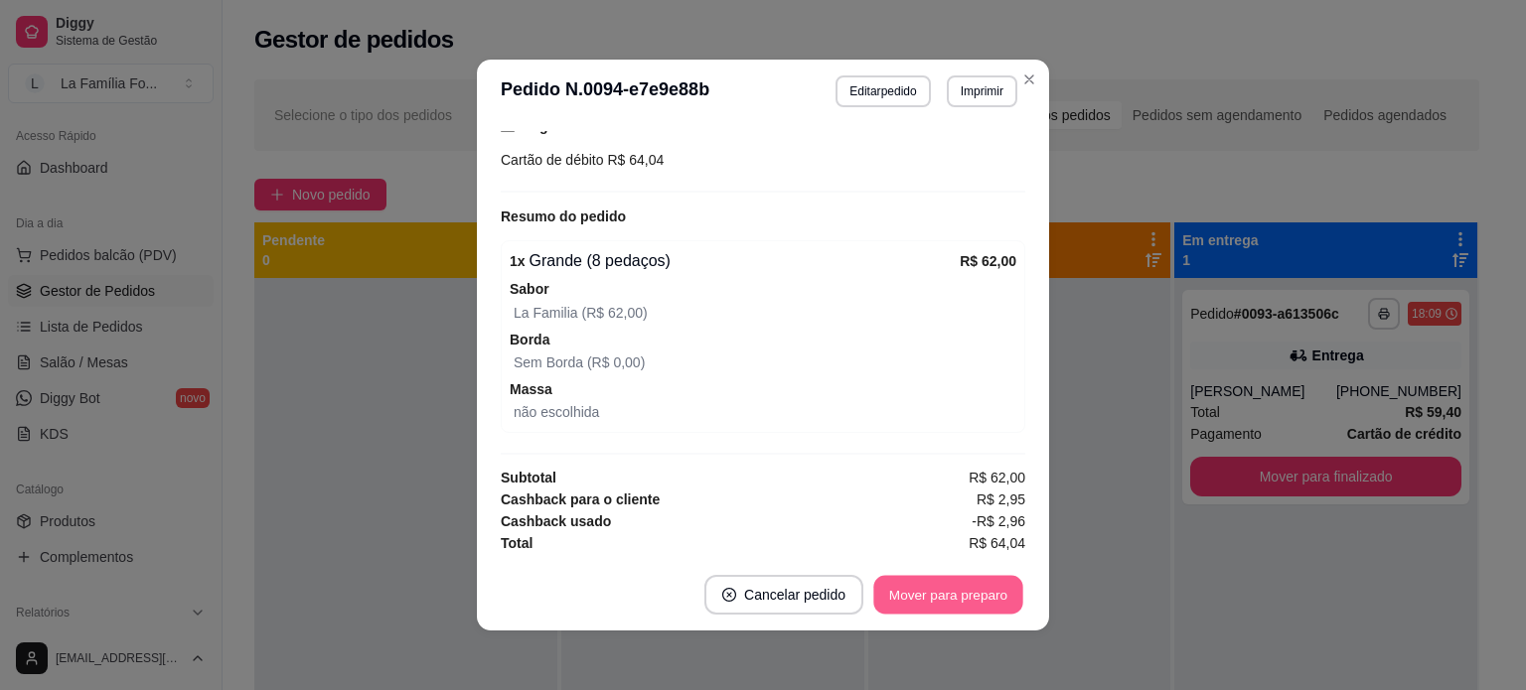
click at [982, 587] on button "Mover para preparo" at bounding box center [947, 595] width 149 height 39
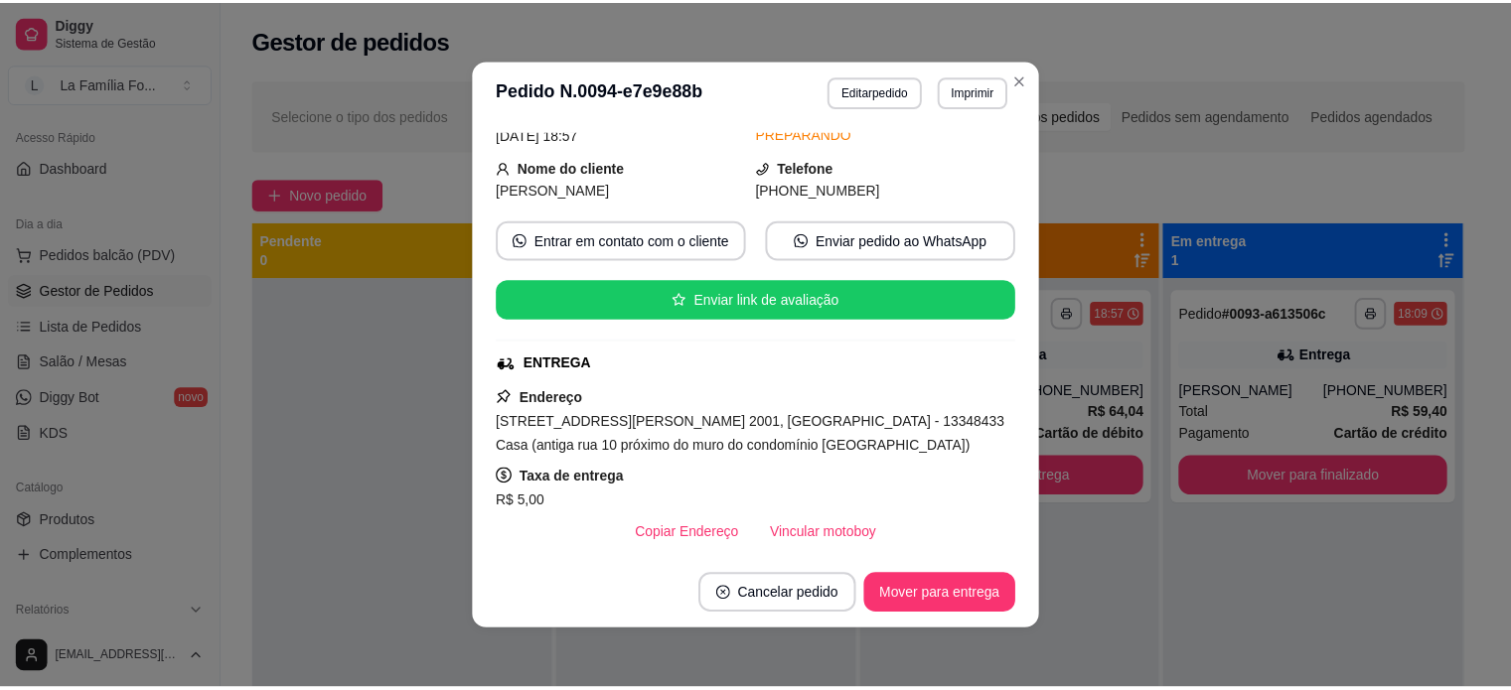
scroll to position [143, 0]
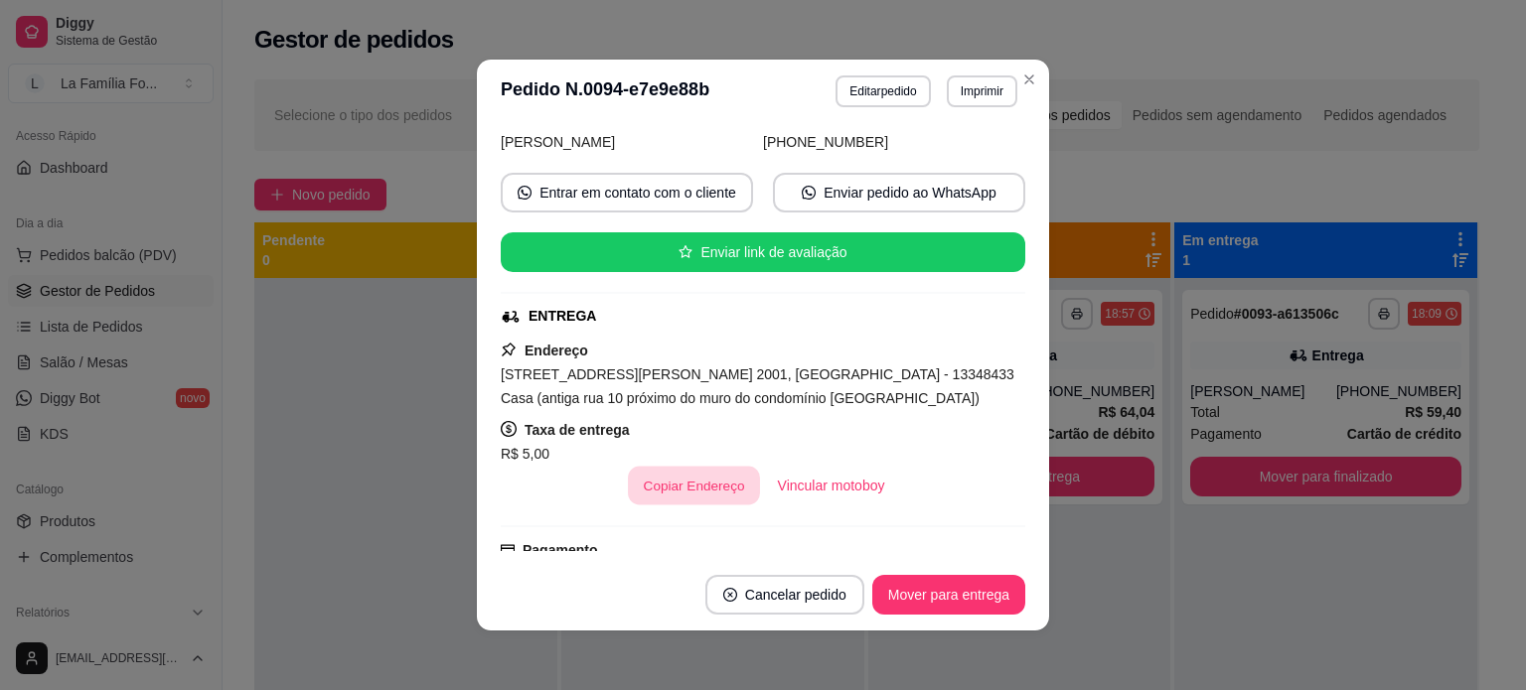
click at [687, 484] on button "Copiar Endereço" at bounding box center [694, 486] width 132 height 39
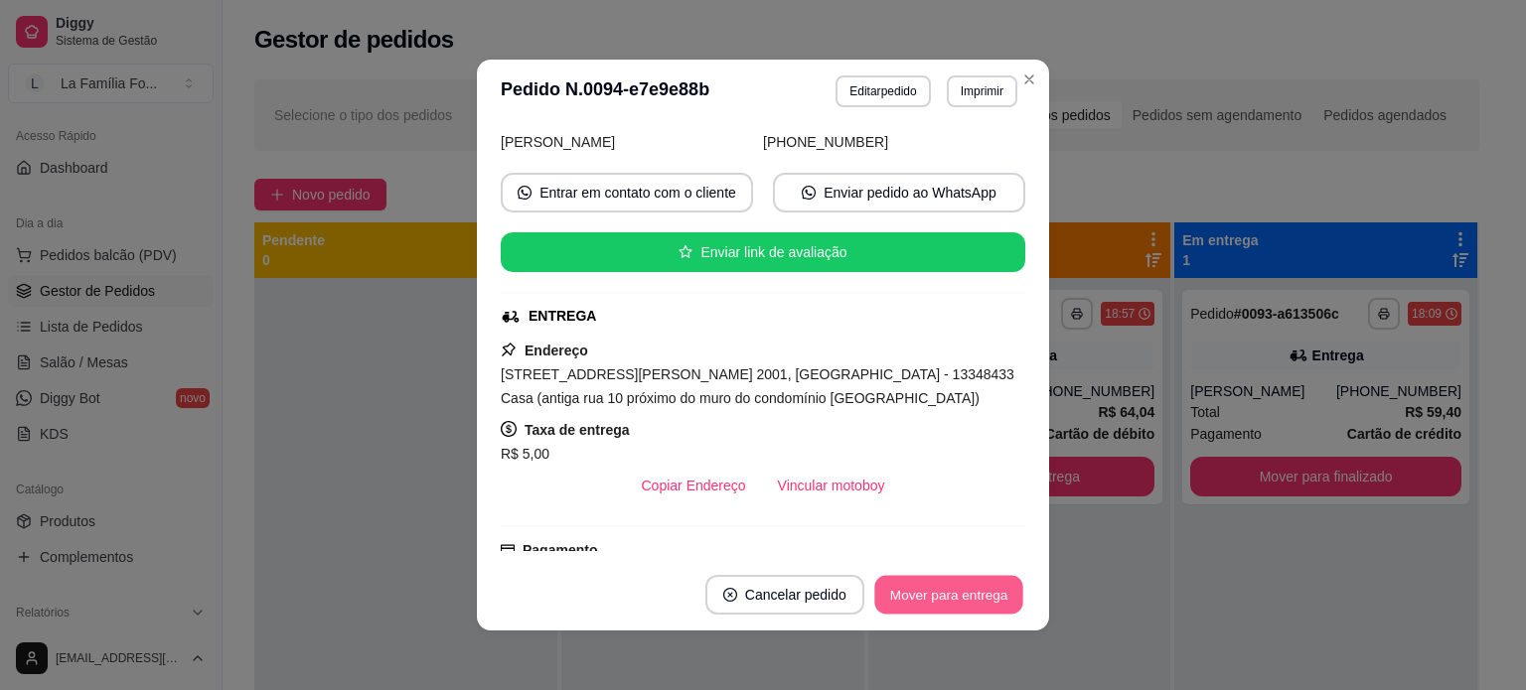
click at [910, 609] on button "Mover para entrega" at bounding box center [948, 595] width 149 height 39
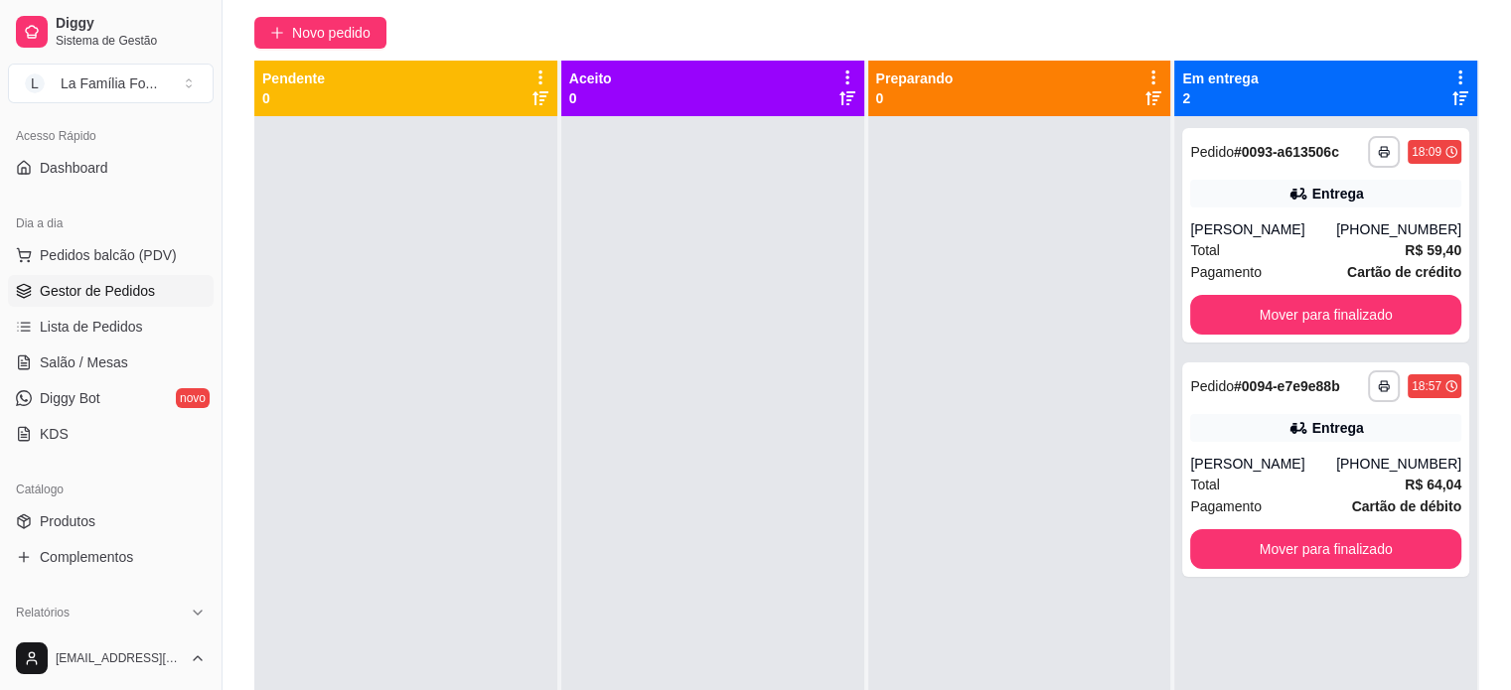
scroll to position [302, 0]
